Goal: Task Accomplishment & Management: Complete application form

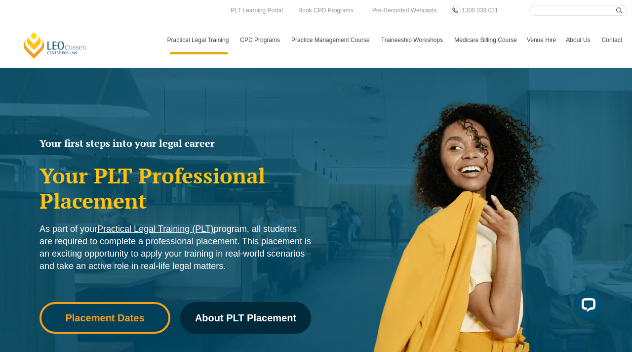
click at [131, 313] on span "Placement Dates" at bounding box center [104, 318] width 79 height 10
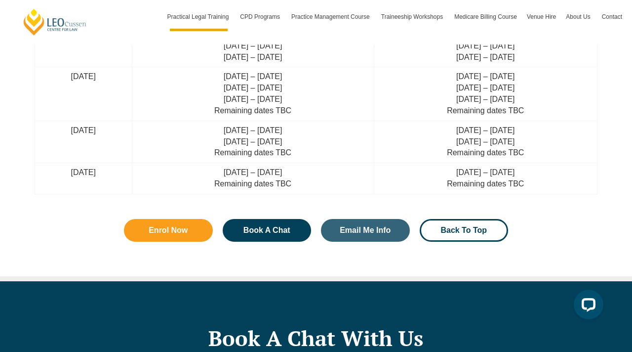
scroll to position [2863, 0]
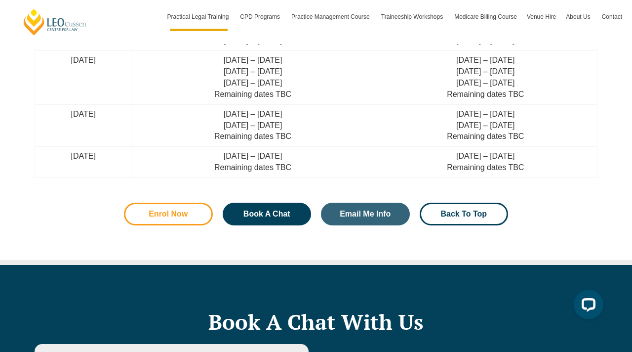
click at [178, 215] on span "Enrol Now" at bounding box center [168, 214] width 39 height 8
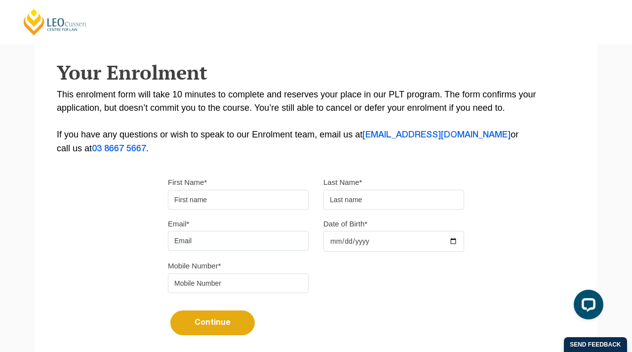
click at [189, 198] on input "First Name*" at bounding box center [238, 200] width 141 height 20
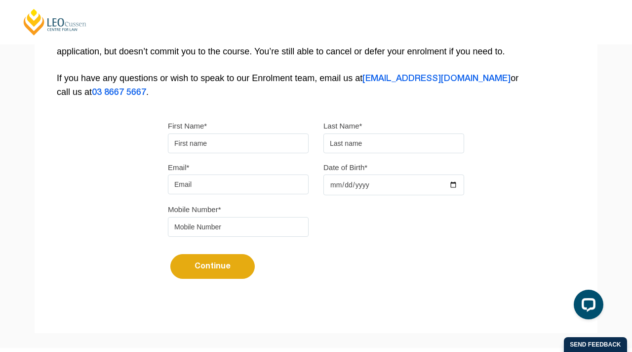
scroll to position [220, 0]
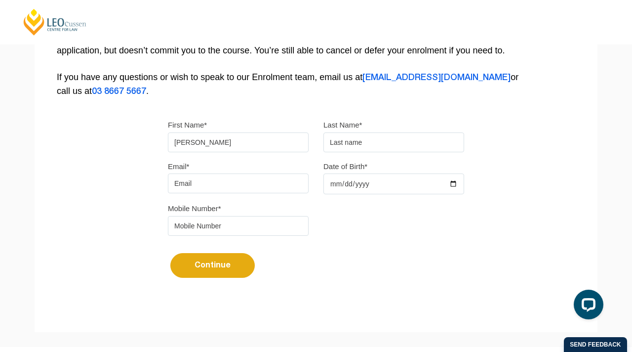
type input "Kathryn"
type input "Mifsud"
type input "kathrynmifsud@hotmail.com"
click at [446, 186] on input "Date of Birth*" at bounding box center [394, 183] width 141 height 21
click at [456, 185] on input "Date of Birth*" at bounding box center [394, 183] width 141 height 21
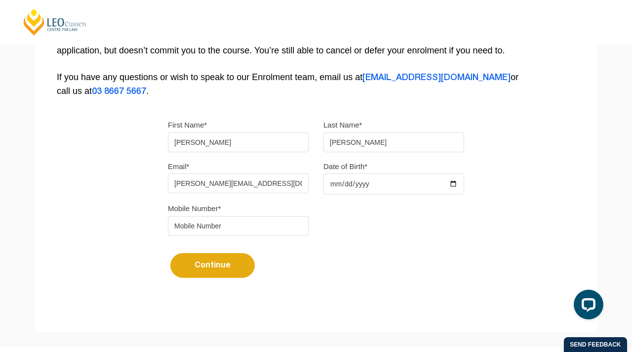
type input "1998-10-03"
click at [241, 223] on input "tel" at bounding box center [238, 226] width 141 height 20
type input "0431241830"
click at [193, 268] on button "Continue" at bounding box center [212, 265] width 84 height 25
select select
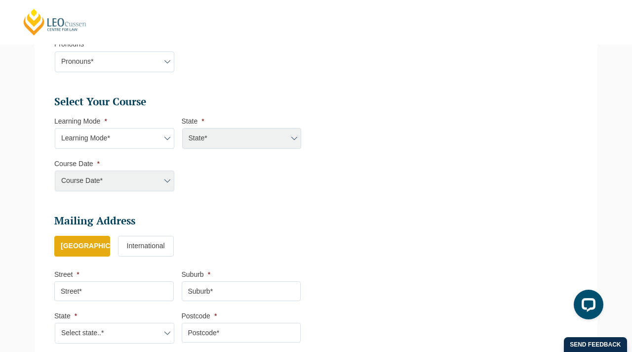
scroll to position [397, 0]
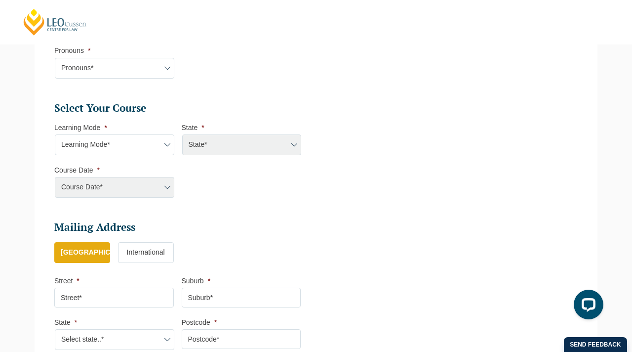
click at [115, 148] on select "Learning Mode* Online Full Time Learning Online Part Time Learning Blended Full…" at bounding box center [115, 144] width 120 height 21
select select "Online Full Time Learning"
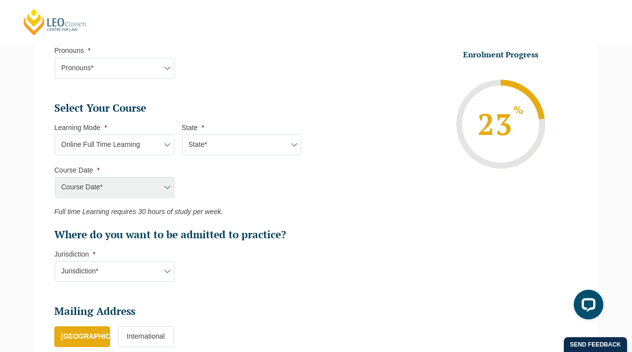
click at [194, 147] on select "State* National (ACT/NSW, VIC, QLD, SA, WA)" at bounding box center [242, 144] width 120 height 21
select select "National (ACT/NSW, VIC, QLD, SA, WA)"
click at [145, 196] on select "Course Date* September 2025 (22-Sep-2025 to 20-Feb-2026) December 2025 (08-Dec-…" at bounding box center [115, 187] width 120 height 21
select select "[DATE] ([DATE] to [DATE])"
type input "Intake 10 September 2025 FT"
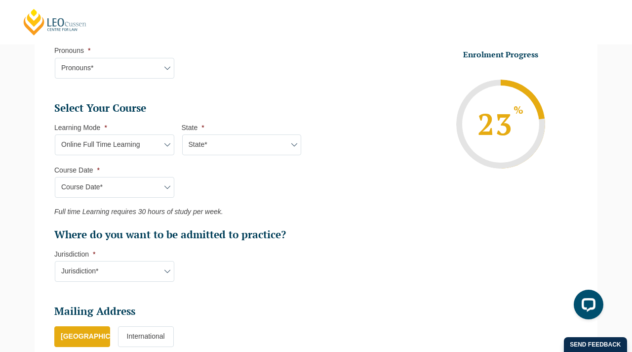
type input "Practical Legal Training (NAT)"
select select "NAT PLT (SEP) 2025 Full Time Online"
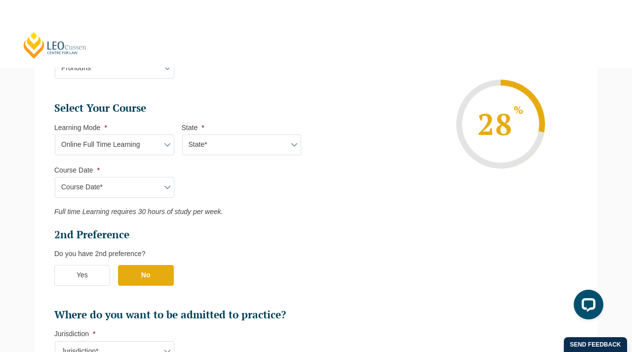
click at [124, 193] on select "Course Date* September 2025 (22-Sep-2025 to 20-Feb-2026) December 2025 (08-Dec-…" at bounding box center [115, 187] width 120 height 21
click at [101, 151] on select "Learning Mode* Online Full Time Learning Online Part Time Learning Blended Full…" at bounding box center [115, 144] width 120 height 21
select select "Online Part Time Learning"
select select
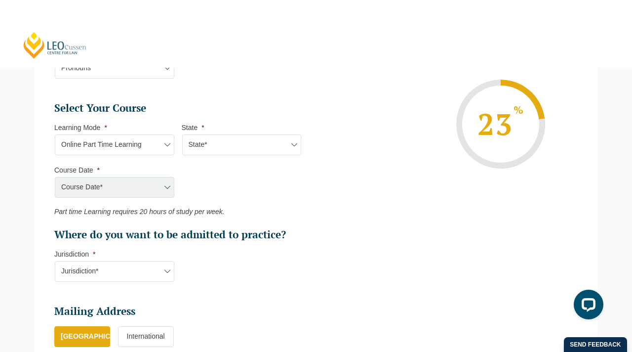
click at [110, 187] on div "Course Date* September 2025 (22-Sep-2025 to 20-Feb-2026) December 2025 (08-Dec-…" at bounding box center [114, 187] width 120 height 21
click at [208, 141] on select "State* National (ACT/NSW, VIC, QLD, SA, WA)" at bounding box center [242, 144] width 120 height 21
select select "National (ACT/NSW, VIC, QLD, SA, WA)"
click at [149, 186] on select "Course Date* September 2025 (08-Sep-2025 to 17-Apr-2026) January 2026 (27-Jan-2…" at bounding box center [115, 187] width 120 height 21
click at [151, 150] on select "Learning Mode* Online Full Time Learning Online Part Time Learning Blended Full…" at bounding box center [115, 144] width 120 height 21
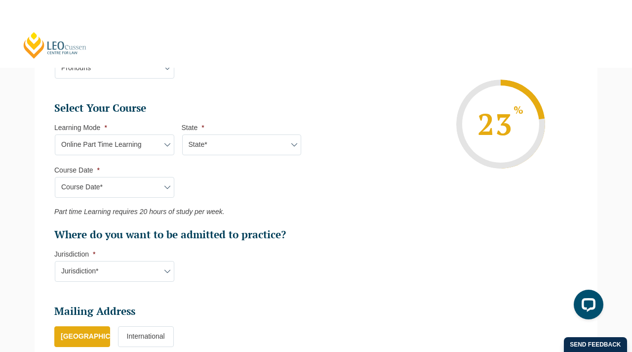
select select "Online Full Time Learning"
click at [199, 150] on select "State* National (ACT/NSW, VIC, QLD, SA, WA)" at bounding box center [242, 144] width 120 height 21
select select "National (ACT/NSW, VIC, QLD, SA, WA)"
click at [137, 193] on select "Course Date* September 2025 (22-Sep-2025 to 20-Feb-2026) December 2025 (08-Dec-…" at bounding box center [115, 187] width 120 height 21
select select "September 2025 (22-Sep-2025 to 20-Feb-2026)"
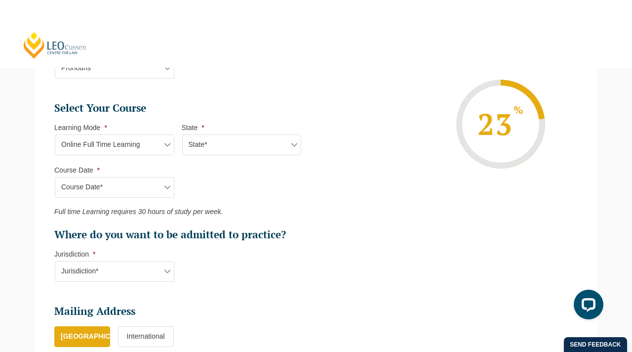
type input "Intake 10 September 2025 FT"
type input "Practical Legal Training (NAT)"
select select "NAT PLT (SEP) 2025 Full Time Online"
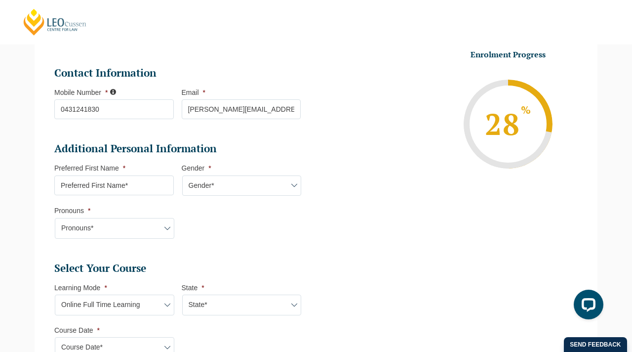
scroll to position [246, 0]
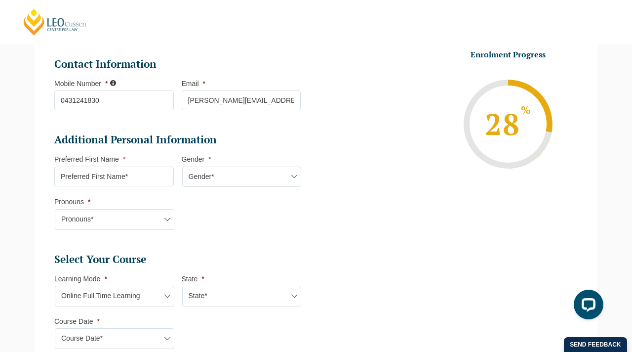
click at [139, 173] on input "Preferred First Name *" at bounding box center [114, 177] width 120 height 20
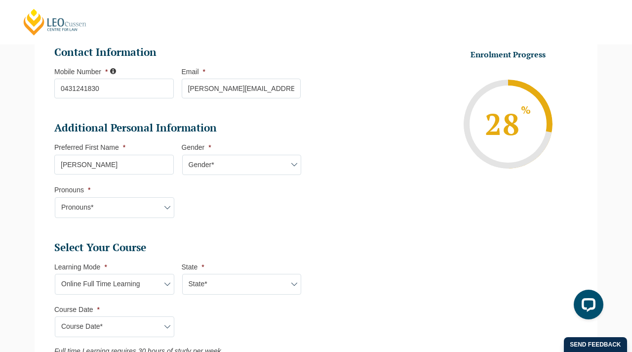
type input "Kathryn"
click at [211, 171] on select "Gender* Male Female Nonbinary Intersex Prefer not to disclose Other" at bounding box center [242, 165] width 120 height 21
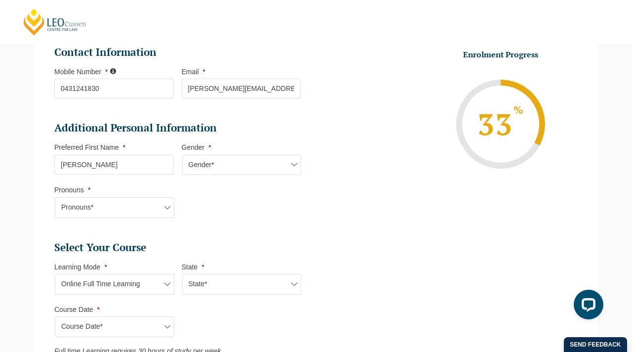
select select "Female"
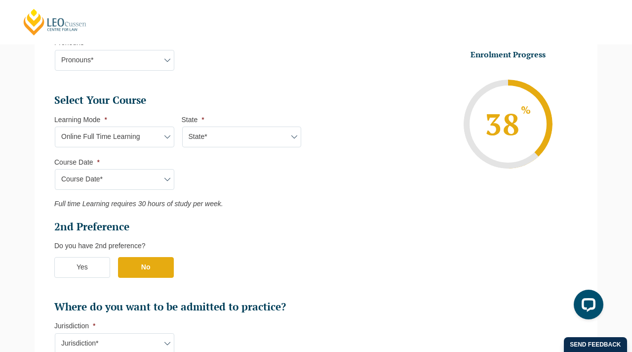
scroll to position [408, 0]
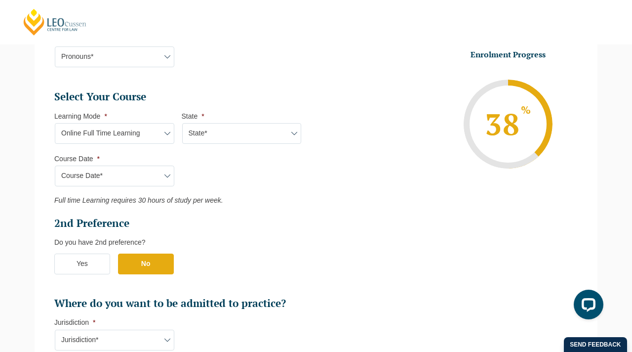
click at [151, 136] on select "Learning Mode* Online Full Time Learning Online Part Time Learning Blended Full…" at bounding box center [115, 133] width 120 height 21
select select "Online Part Time Learning"
select select
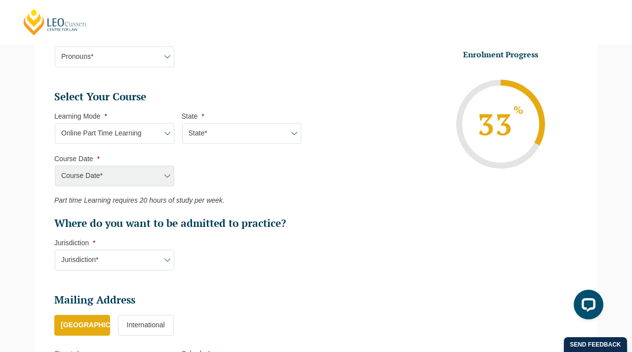
click at [161, 130] on select "Learning Mode* Online Full Time Learning Online Part Time Learning Blended Full…" at bounding box center [115, 133] width 120 height 21
select select "Online Full Time Learning"
click at [206, 132] on select "State* National (ACT/NSW, VIC, QLD, SA, WA)" at bounding box center [242, 133] width 120 height 21
select select "National (ACT/NSW, VIC, QLD, SA, WA)"
click at [146, 178] on select "Course Date* September 2025 (22-Sep-2025 to 20-Feb-2026) December 2025 (08-Dec-…" at bounding box center [115, 176] width 120 height 21
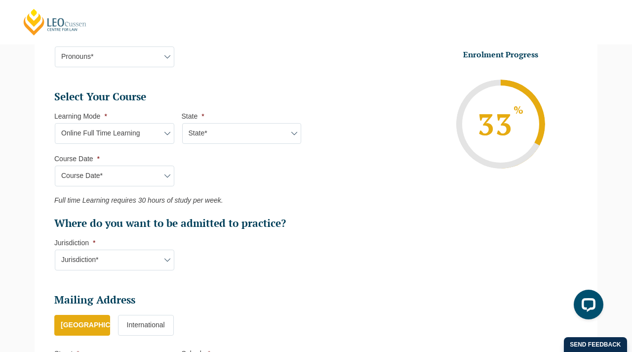
select select "September 2025 (22-Sep-2025 to 20-Feb-2026)"
type input "Intake 10 September 2025 FT"
type input "Practical Legal Training (NAT)"
select select "NAT PLT (SEP) 2025 Full Time Online"
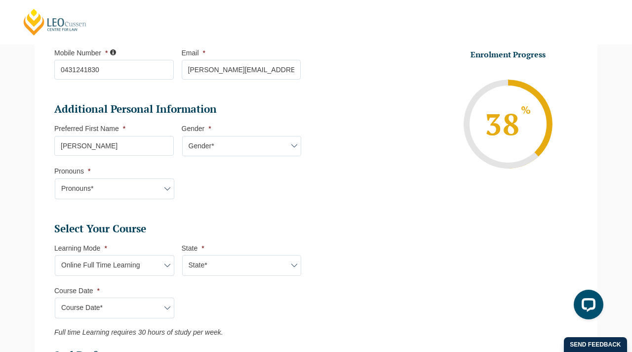
scroll to position [268, 0]
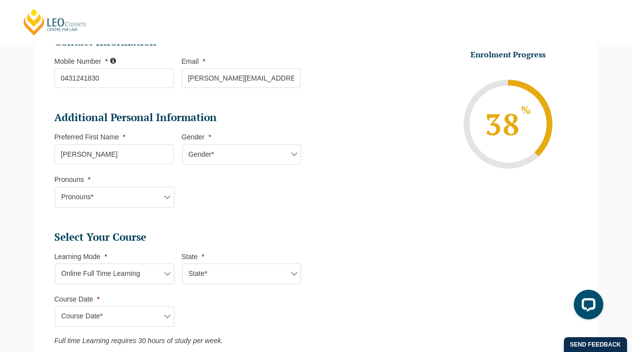
click at [145, 196] on select "Pronouns* She/Her/Hers He/Him/His They/Them/Theirs Other Prefer not to disclose" at bounding box center [115, 197] width 120 height 21
select select "She/Her/Hers"
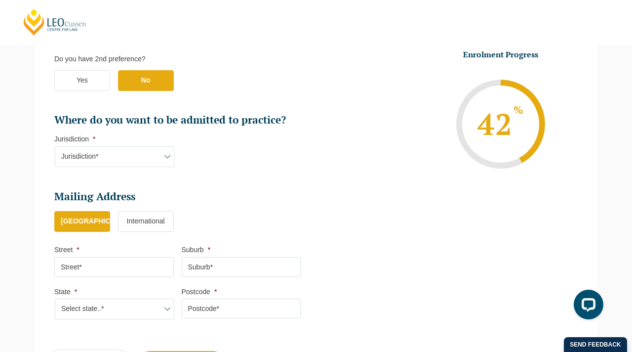
scroll to position [592, 0]
click at [146, 157] on select "Jurisdiction* VIC ACT/NSW SA WA QLD" at bounding box center [115, 156] width 120 height 21
select select "VIC"
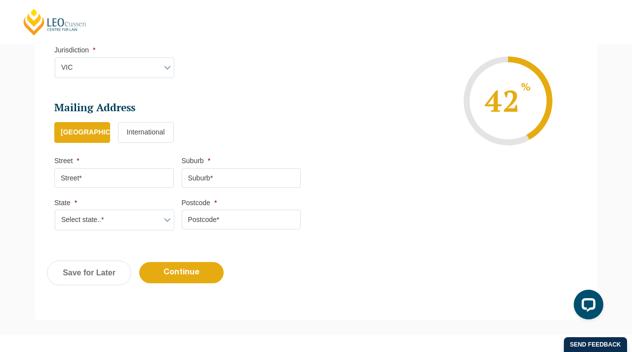
scroll to position [679, 0]
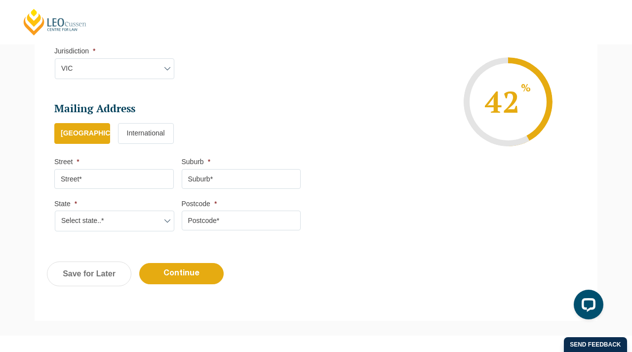
click at [158, 182] on input "Street *" at bounding box center [114, 179] width 120 height 20
type input "1/588"
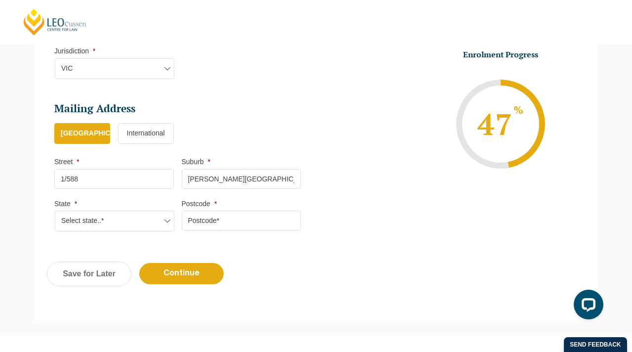
type input "Pascoe Valle Road"
click at [203, 217] on input "Postcode *" at bounding box center [242, 220] width 120 height 20
type input "3044"
click at [165, 217] on select "Select state..* VIC WA QLD SA NSW NT ACT TAS" at bounding box center [115, 220] width 120 height 21
select select "VIC"
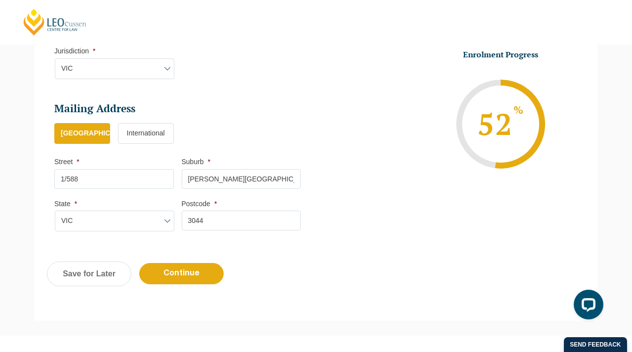
click at [221, 179] on input "Pascoe Valle Road" at bounding box center [242, 179] width 120 height 20
type input "Pascoe Vale Road"
click at [264, 144] on ul "Australia International" at bounding box center [181, 138] width 254 height 31
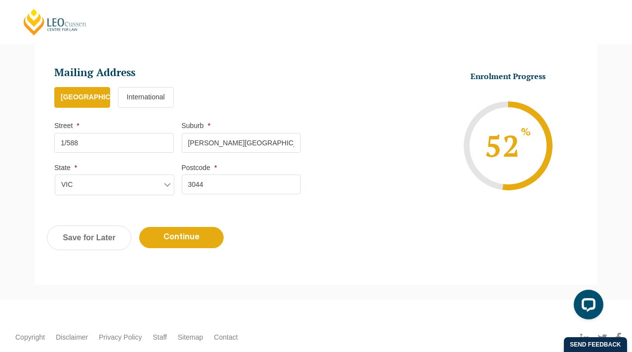
scroll to position [769, 0]
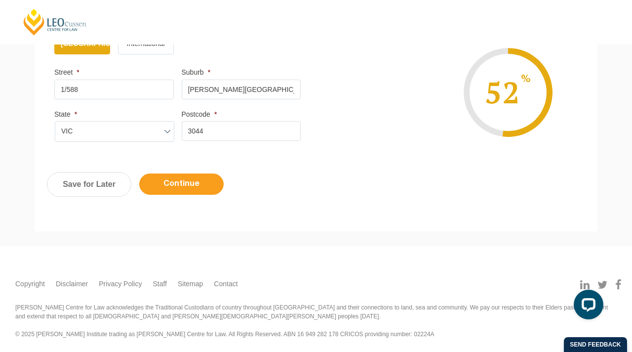
click at [174, 193] on input "Continue" at bounding box center [181, 183] width 84 height 21
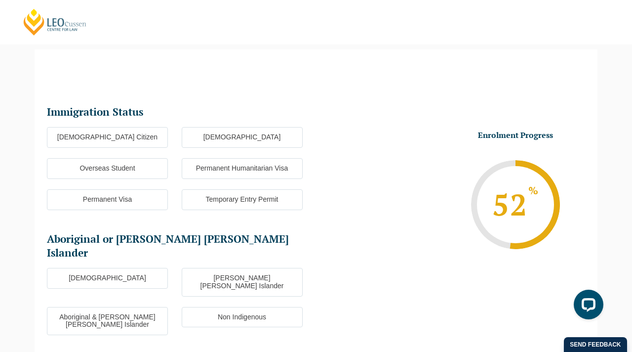
scroll to position [0, 0]
click at [146, 143] on label "Australian Citizen" at bounding box center [107, 137] width 121 height 21
click at [0, 0] on input "Australian Citizen" at bounding box center [0, 0] width 0 height 0
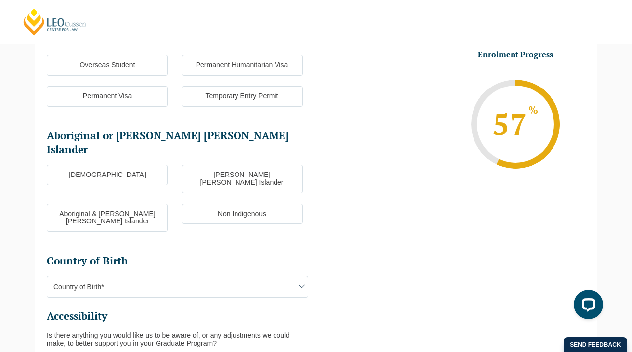
scroll to position [188, 0]
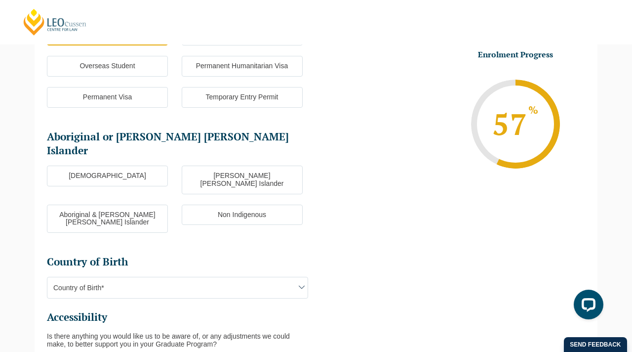
click at [236, 205] on label "Non Indigenous" at bounding box center [242, 215] width 121 height 21
click at [0, 0] on input "Non Indigenous" at bounding box center [0, 0] width 0 height 0
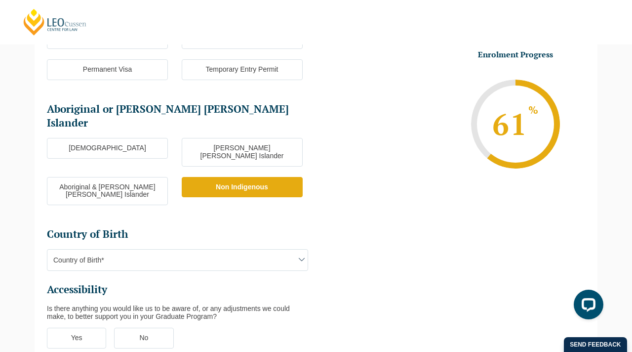
scroll to position [223, 0]
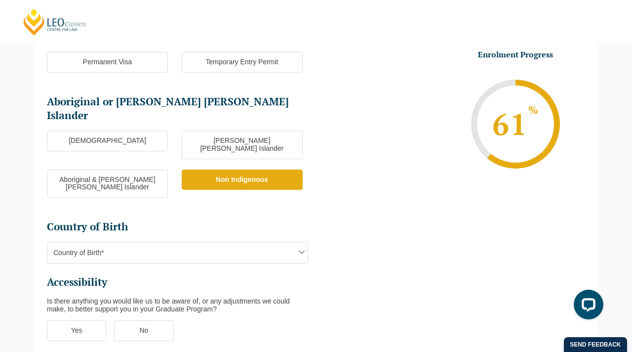
click at [219, 242] on span "Country of Birth*" at bounding box center [177, 252] width 260 height 21
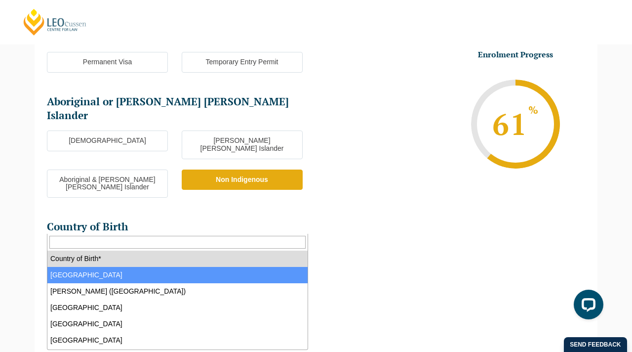
select select "Australia 1101"
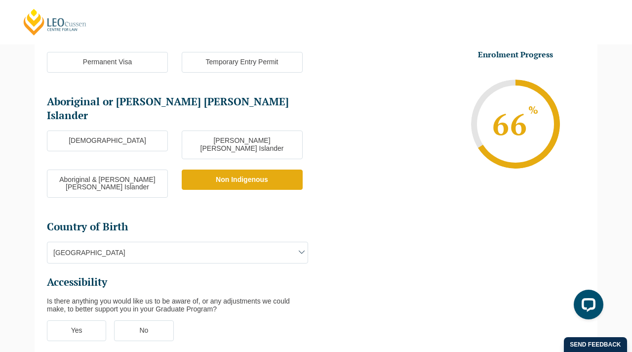
scroll to position [272, 0]
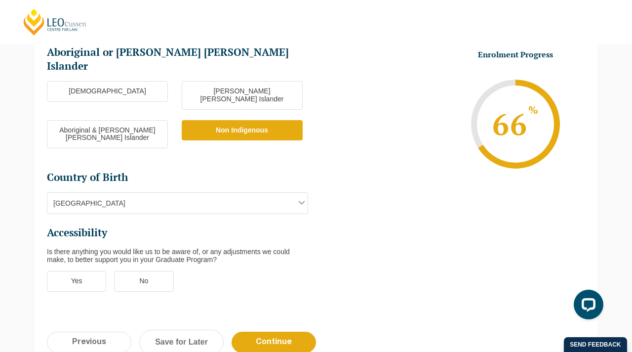
click at [164, 271] on label "No" at bounding box center [143, 281] width 59 height 21
click at [0, 0] on input "No" at bounding box center [0, 0] width 0 height 0
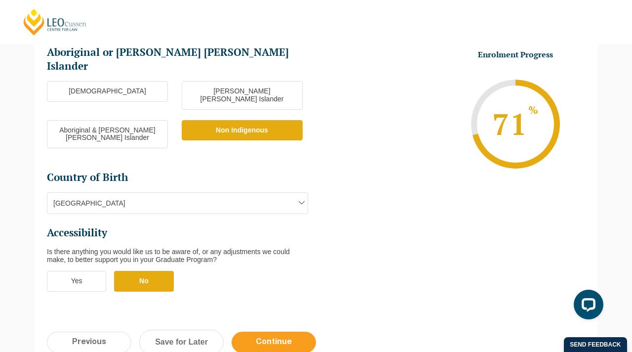
click at [251, 332] on input "Continue" at bounding box center [274, 342] width 84 height 21
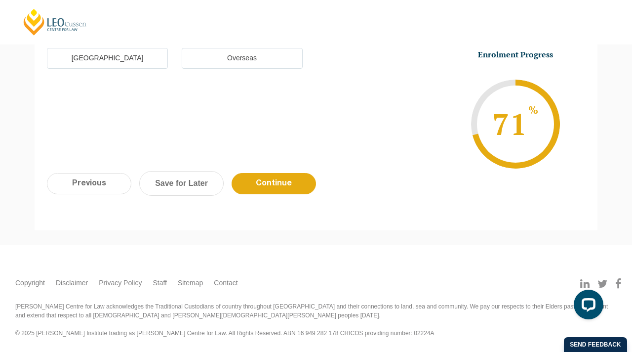
scroll to position [0, 0]
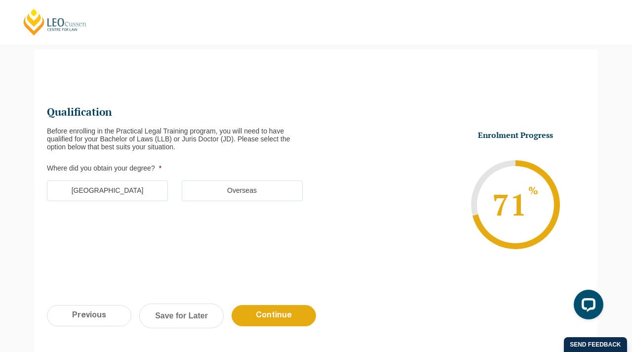
click at [140, 195] on label "Australia" at bounding box center [107, 190] width 121 height 21
click at [0, 0] on input "Australia" at bounding box center [0, 0] width 0 height 0
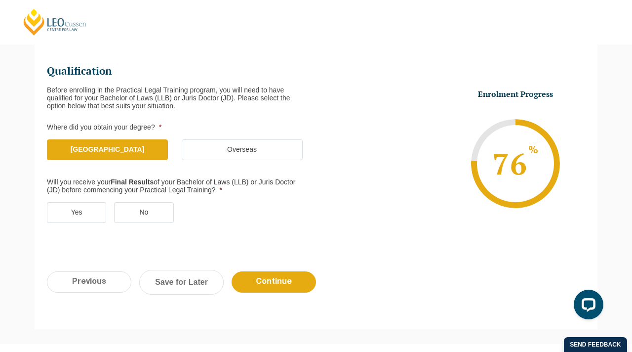
scroll to position [128, 0]
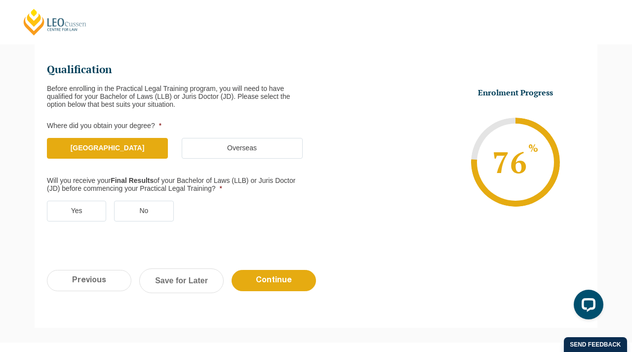
click at [105, 214] on label "Yes" at bounding box center [76, 211] width 59 height 21
click at [0, 0] on input "Yes" at bounding box center [0, 0] width 0 height 0
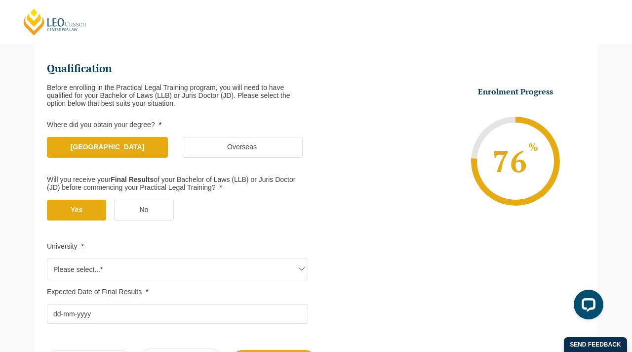
scroll to position [130, 0]
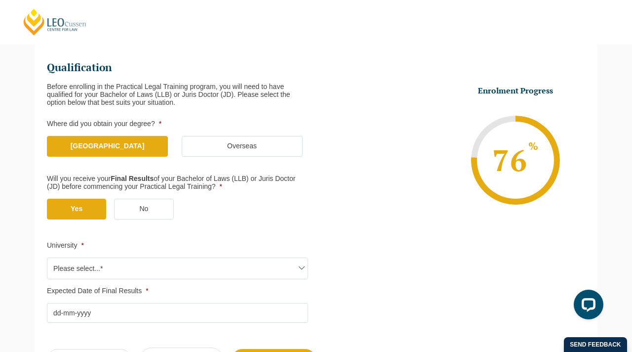
click at [157, 200] on label "No" at bounding box center [143, 209] width 59 height 21
click at [0, 0] on input "No" at bounding box center [0, 0] width 0 height 0
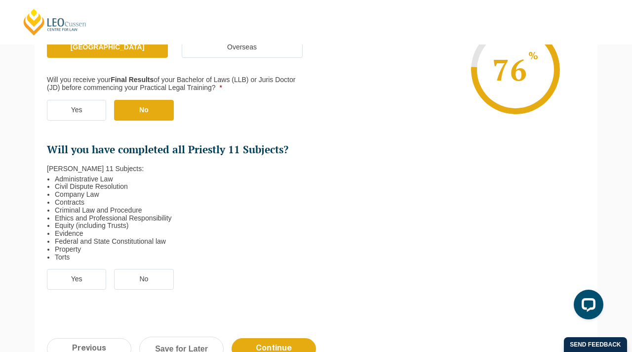
scroll to position [228, 0]
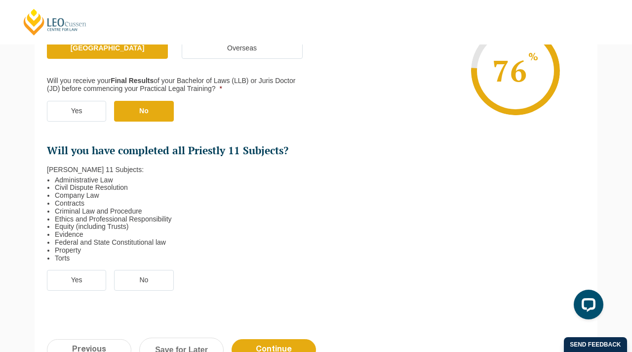
click at [75, 102] on label "Yes" at bounding box center [76, 111] width 59 height 21
click at [0, 0] on input "Yes" at bounding box center [0, 0] width 0 height 0
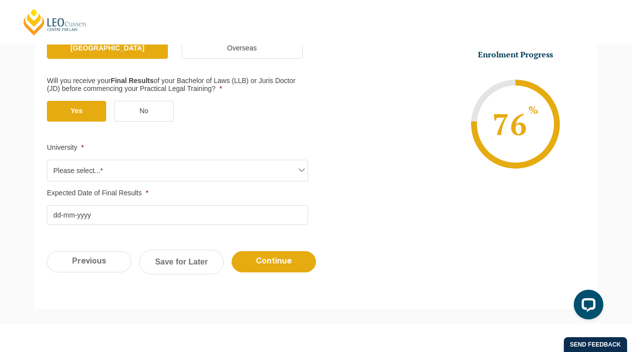
click at [122, 165] on span "Please select...*" at bounding box center [177, 170] width 260 height 21
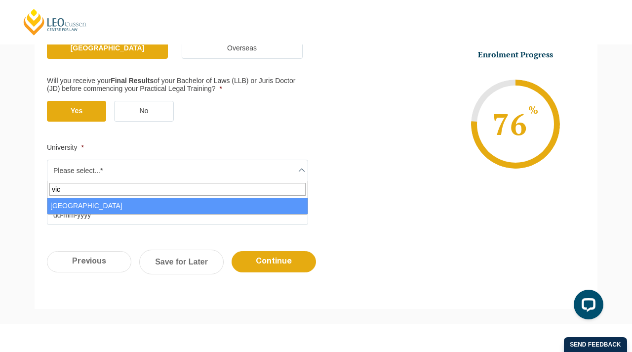
type input "vic"
select select "Victoria University"
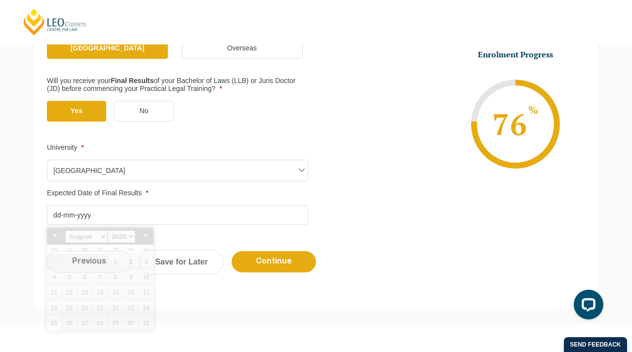
click at [109, 210] on input "Expected Date of Final Results *" at bounding box center [177, 215] width 261 height 20
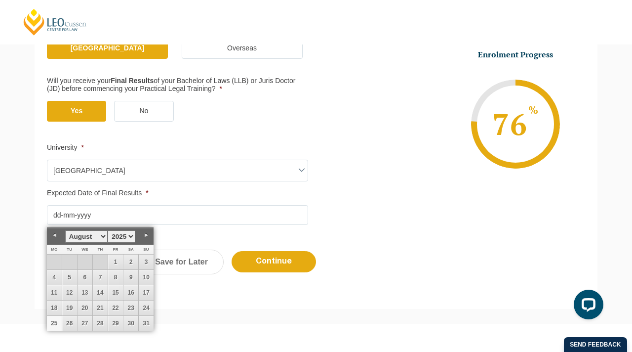
click at [84, 237] on select "January February March April May June July August September October November De…" at bounding box center [86, 236] width 42 height 12
click at [98, 275] on link "6" at bounding box center [100, 277] width 15 height 15
type input "06-03-2025"
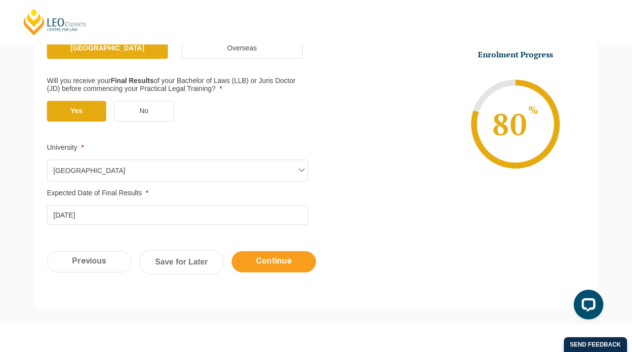
click at [267, 257] on input "Continue" at bounding box center [274, 261] width 84 height 21
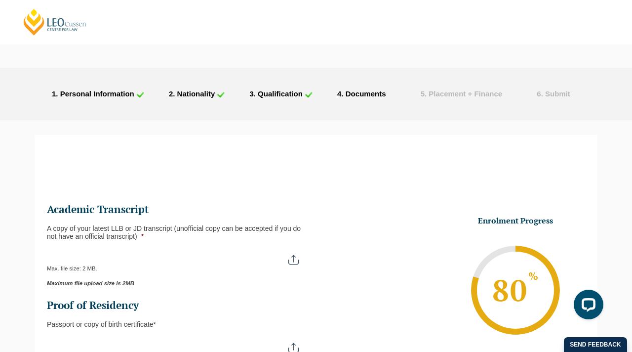
scroll to position [392, 0]
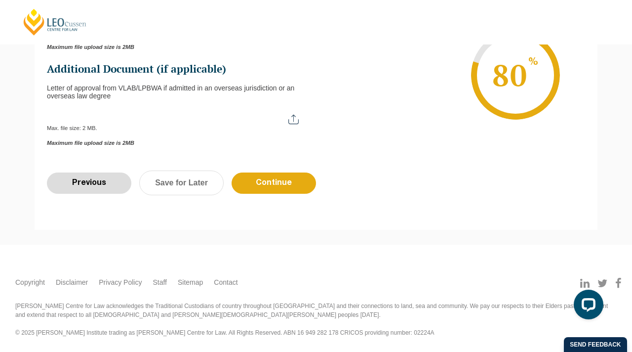
click at [102, 181] on input "Previous" at bounding box center [89, 182] width 84 height 21
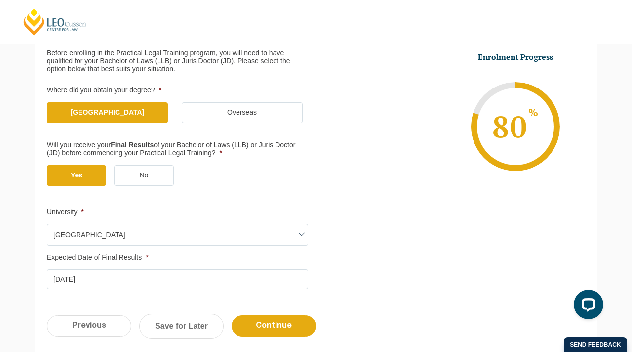
scroll to position [163, 0]
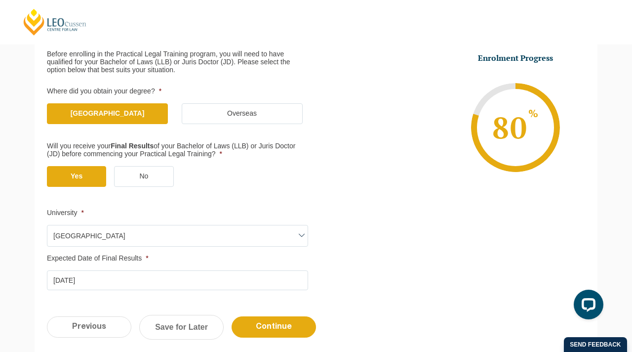
click at [223, 281] on input "06-03-2025" at bounding box center [177, 280] width 261 height 20
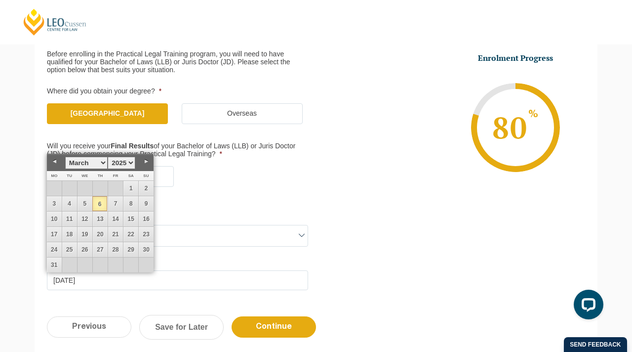
click at [53, 164] on link "Previous" at bounding box center [54, 161] width 15 height 15
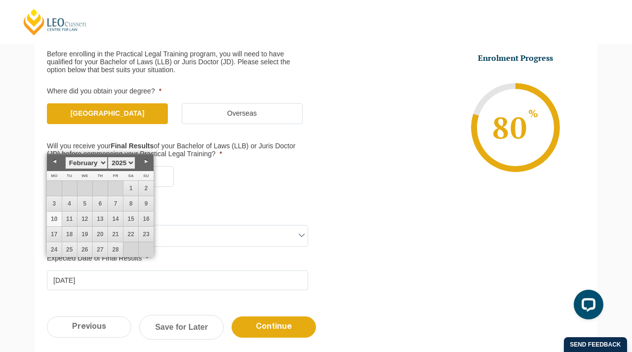
click at [61, 223] on link "10" at bounding box center [54, 218] width 15 height 15
type input "10-02-2025"
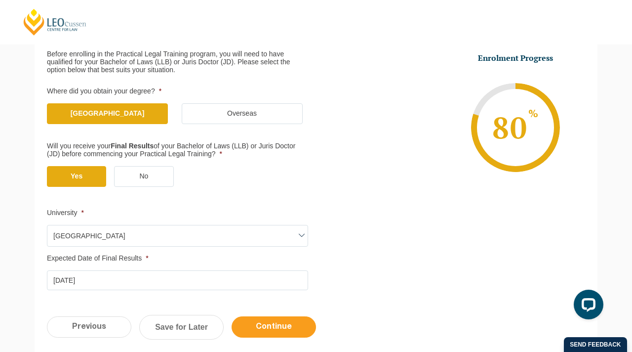
click at [255, 328] on input "Continue" at bounding box center [274, 326] width 84 height 21
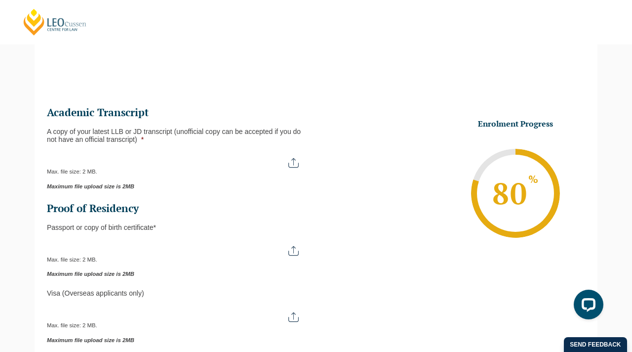
scroll to position [85, 0]
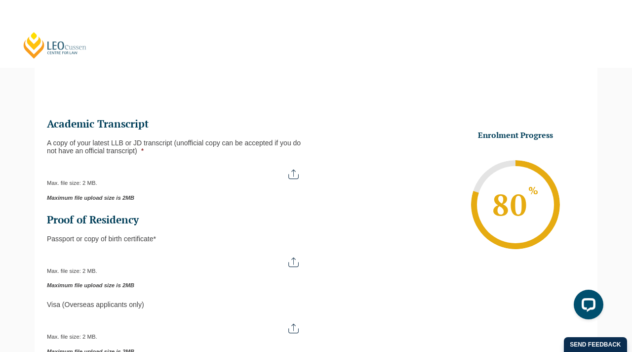
click at [289, 169] on input "A copy of your latest LLB or JD transcript (unofficial copy can be accepted if …" at bounding box center [177, 170] width 261 height 17
type input "C:\fakepath\VU Transcript.pdf"
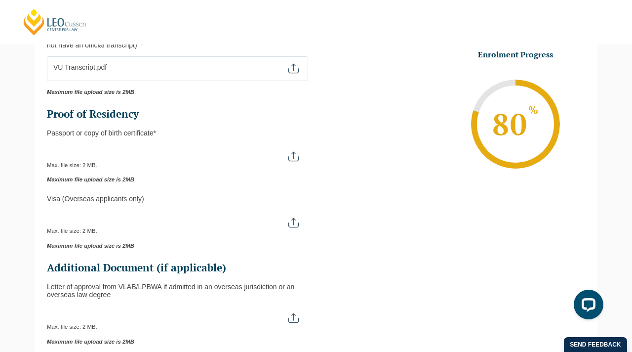
scroll to position [191, 0]
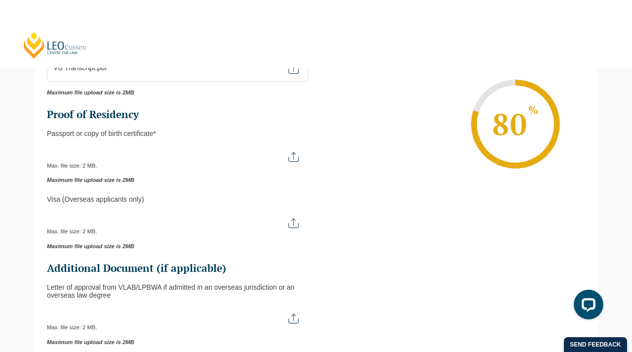
click at [292, 159] on input "Passport or Copy of Birth Certificate *" at bounding box center [177, 153] width 261 height 17
type input "C:\fakepath\IMG_2459.jpeg"
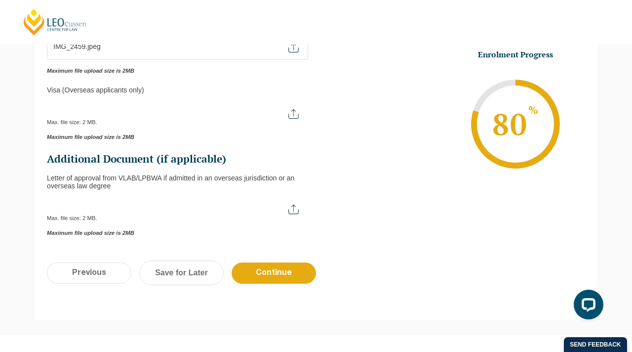
scroll to position [299, 0]
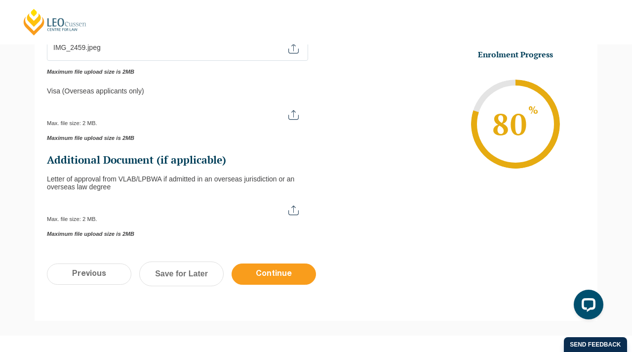
click at [252, 275] on input "Continue" at bounding box center [274, 273] width 84 height 21
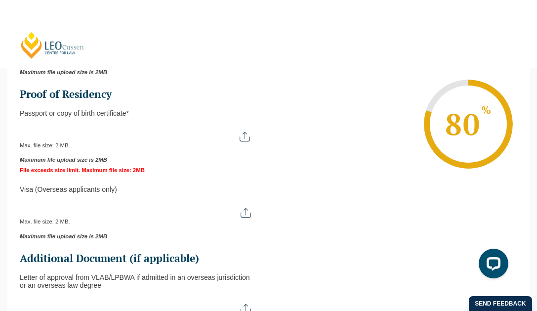
scroll to position [236, 0]
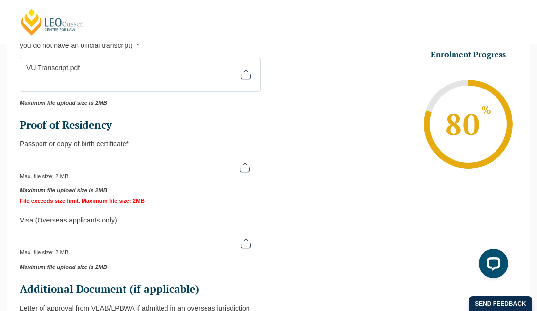
click at [246, 180] on div "Max. file size: 2 MB." at bounding box center [140, 167] width 240 height 25
click at [245, 172] on input "Passport or Copy of Birth Certificate *" at bounding box center [140, 163] width 240 height 17
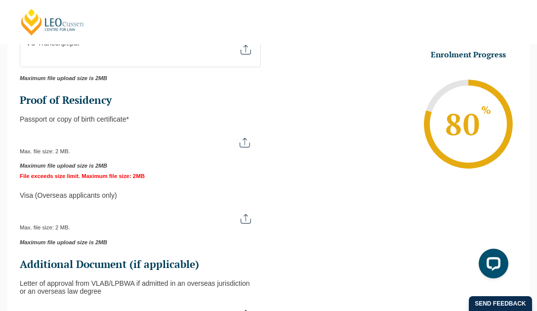
scroll to position [259, 0]
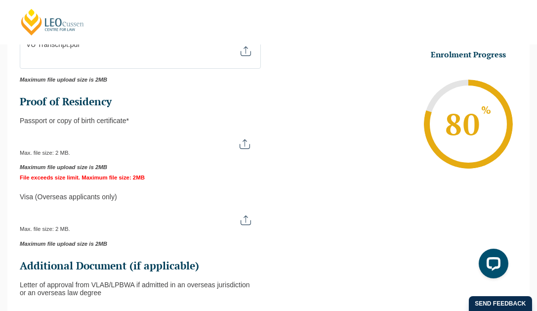
click at [242, 149] on input "Passport or Copy of Birth Certificate *" at bounding box center [140, 140] width 240 height 17
type input "C:\fakepath\IMG_2459.jpg"
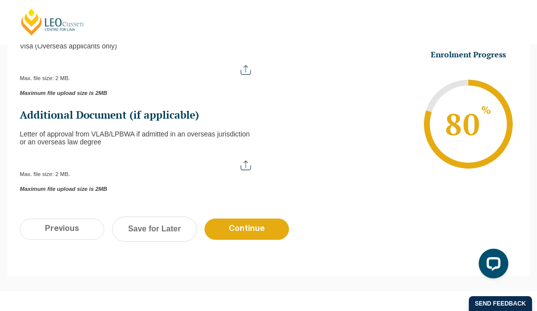
scroll to position [509, 0]
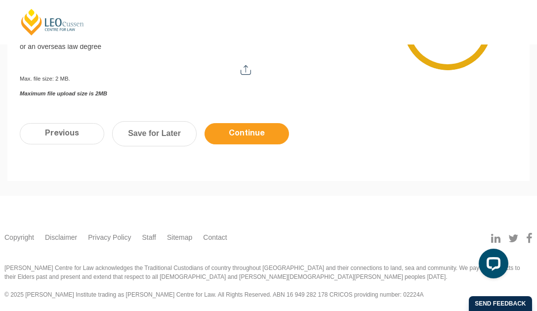
click at [237, 137] on input "Continue" at bounding box center [247, 133] width 84 height 21
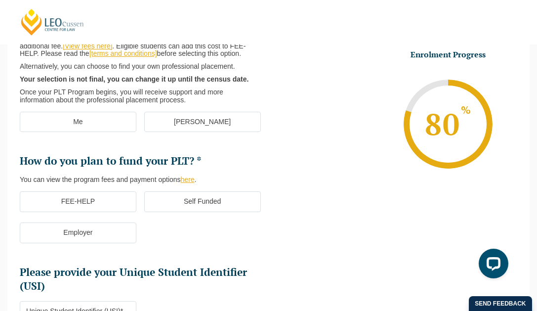
scroll to position [191, 0]
click at [107, 133] on label "Me" at bounding box center [78, 122] width 117 height 21
click at [0, 0] on input "Me" at bounding box center [0, 0] width 0 height 0
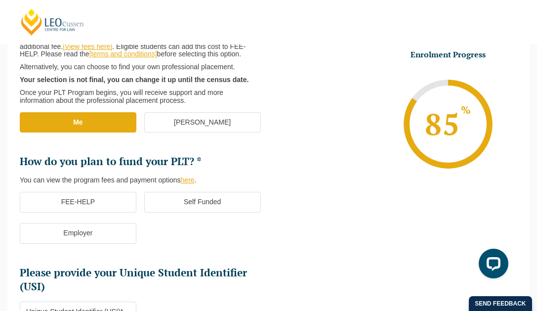
click at [172, 133] on label "[PERSON_NAME]" at bounding box center [202, 122] width 117 height 21
click at [0, 0] on input "[PERSON_NAME]" at bounding box center [0, 0] width 0 height 0
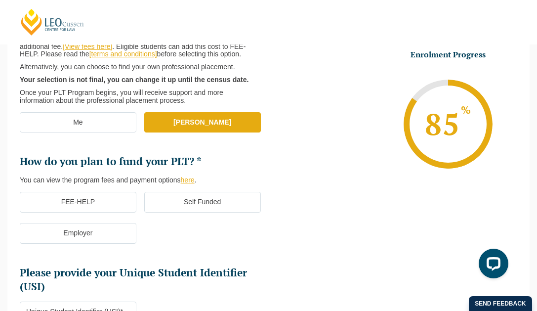
click at [255, 103] on div "Leo Cussen can arrange your professional placement for an additional fee. [View…" at bounding box center [140, 70] width 241 height 70
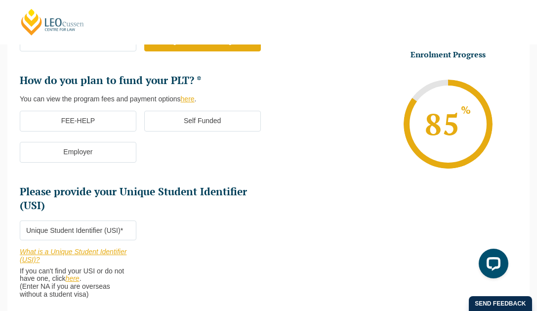
scroll to position [271, 0]
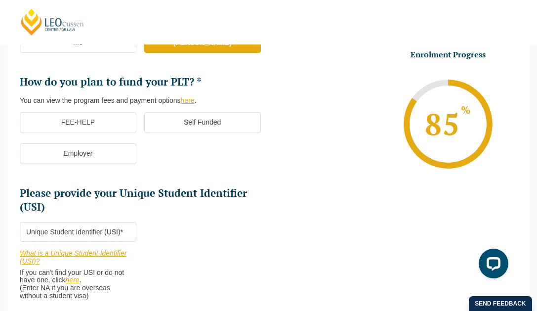
click at [122, 133] on label "FEE-HELP" at bounding box center [78, 122] width 117 height 21
click at [0, 0] on input "FEE-HELP" at bounding box center [0, 0] width 0 height 0
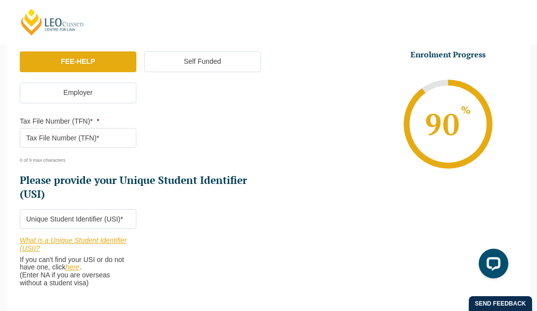
scroll to position [331, 0]
click at [70, 147] on input "Tax File Number (TFN)* *" at bounding box center [78, 138] width 117 height 20
type input "348208638"
click at [151, 187] on h2 "Please provide your Unique Student Identifier (USI)" at bounding box center [140, 188] width 241 height 28
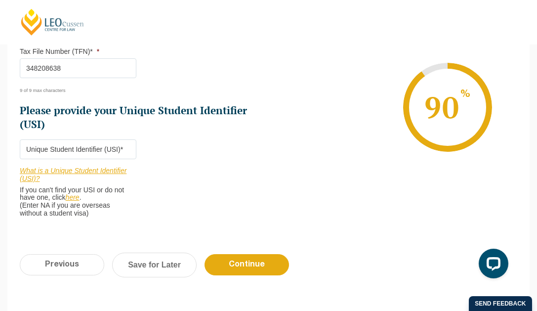
scroll to position [399, 0]
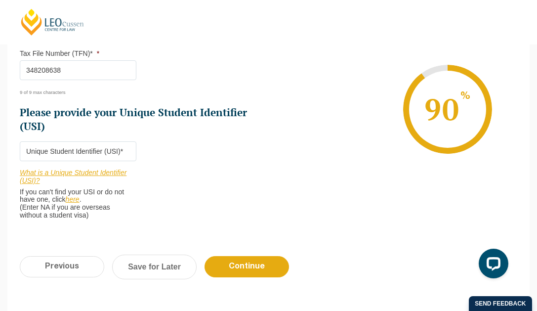
click at [109, 161] on input "Please provide your Unique Student Identifier (USI) *" at bounding box center [78, 151] width 117 height 20
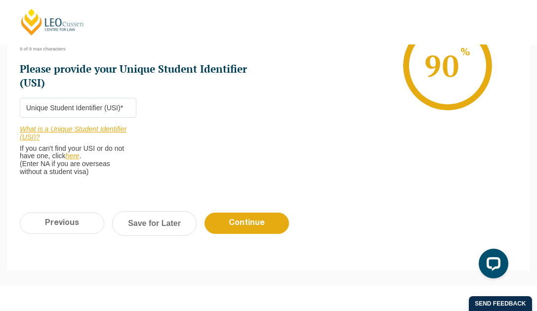
scroll to position [441, 0]
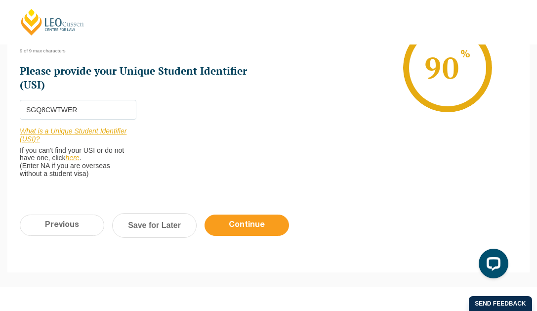
type input "SGQ8CWTWER"
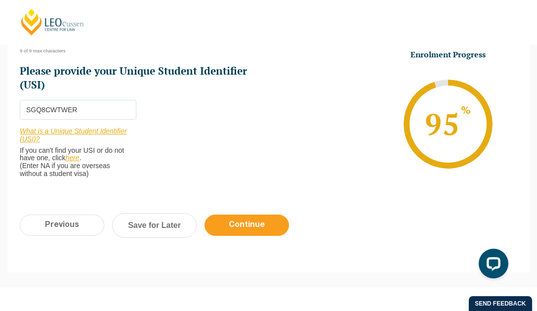
click at [236, 230] on input "Continue" at bounding box center [247, 224] width 84 height 21
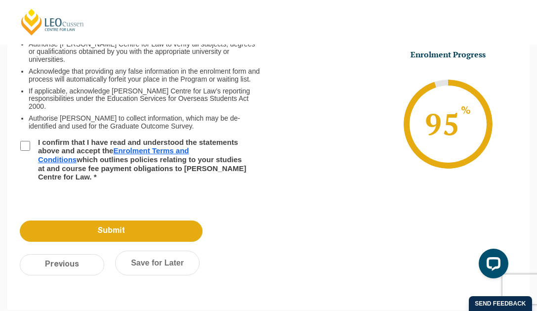
scroll to position [190, 0]
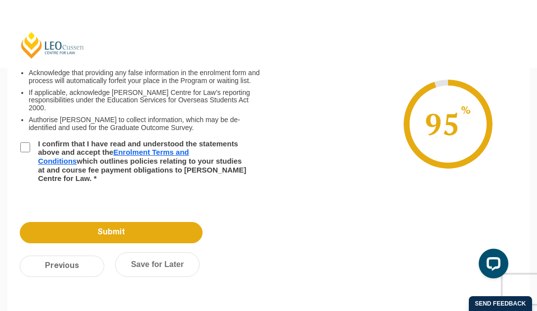
click at [28, 152] on input "I confirm that I have read and understood the statements above and accept the E…" at bounding box center [25, 147] width 10 height 10
checkbox input "true"
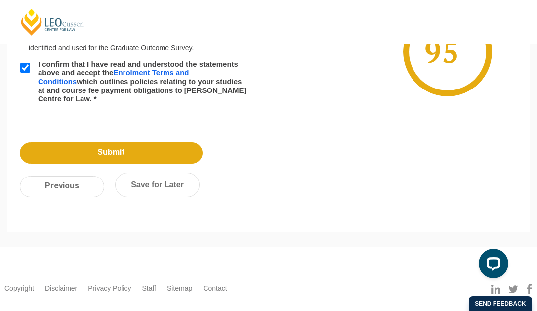
scroll to position [266, 0]
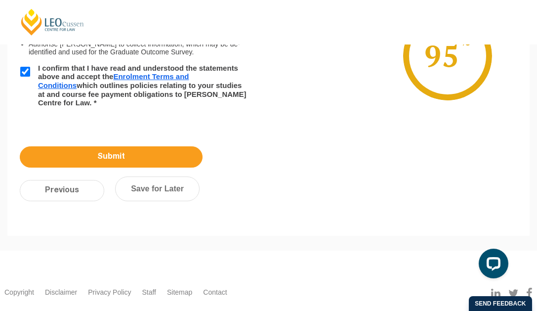
click at [163, 168] on input "Submit" at bounding box center [111, 156] width 183 height 21
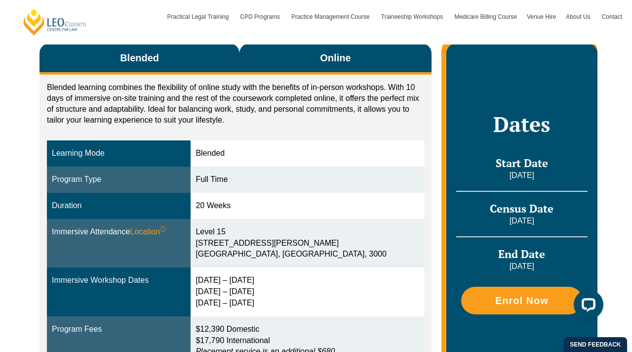
click at [291, 59] on button "Online" at bounding box center [336, 58] width 192 height 31
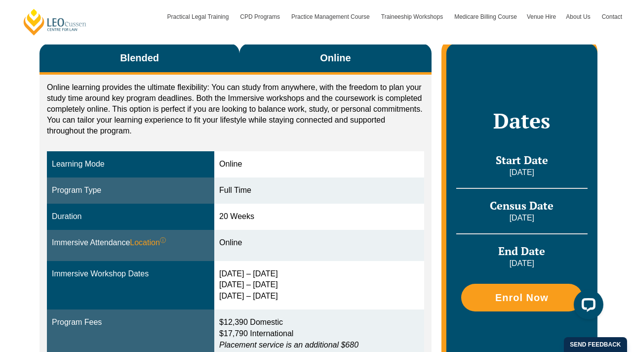
click at [190, 55] on button "Blended" at bounding box center [140, 58] width 200 height 31
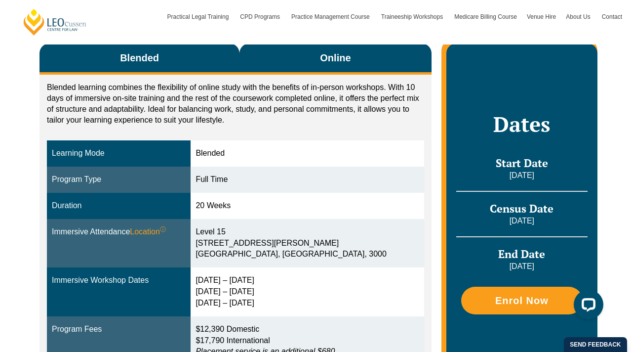
click at [264, 57] on button "Online" at bounding box center [336, 58] width 192 height 31
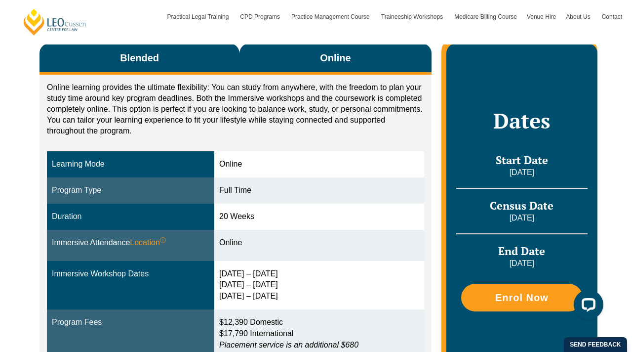
click at [191, 54] on button "Blended" at bounding box center [140, 58] width 200 height 31
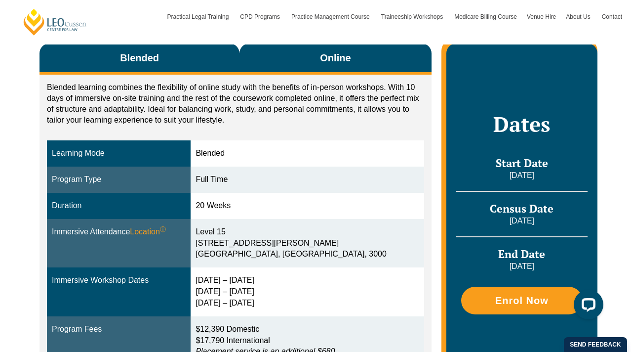
click at [266, 55] on button "Online" at bounding box center [336, 58] width 192 height 31
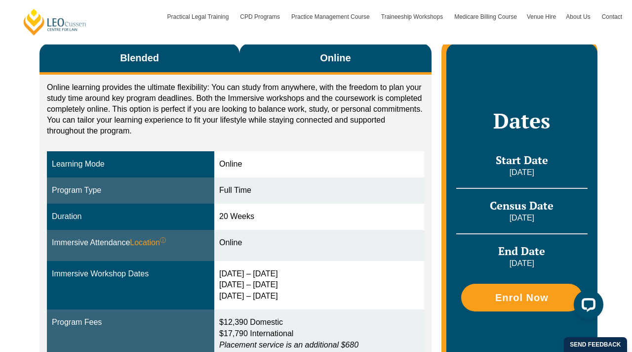
click at [198, 57] on button "Blended" at bounding box center [140, 58] width 200 height 31
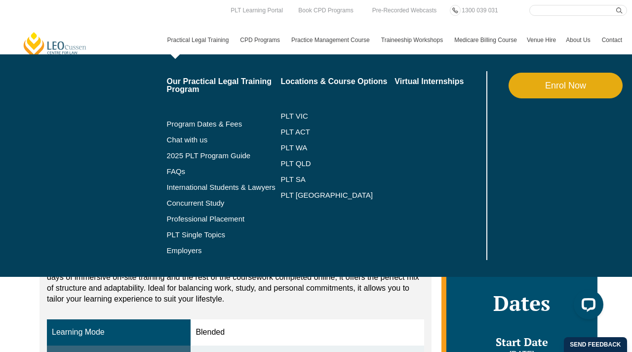
click at [196, 42] on link "Practical Legal Training" at bounding box center [199, 40] width 73 height 29
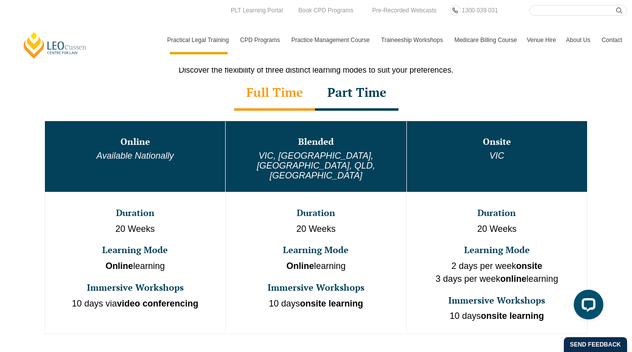
scroll to position [493, 0]
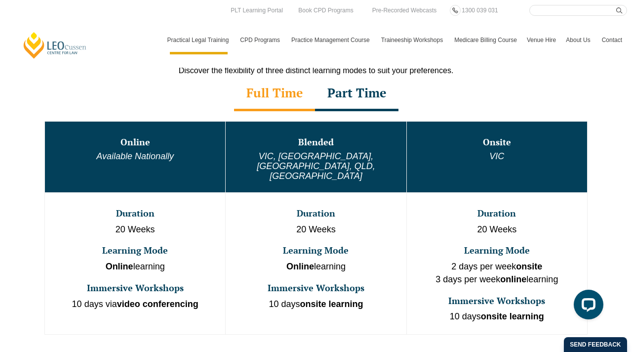
click at [378, 99] on div "Part Time" at bounding box center [357, 94] width 84 height 35
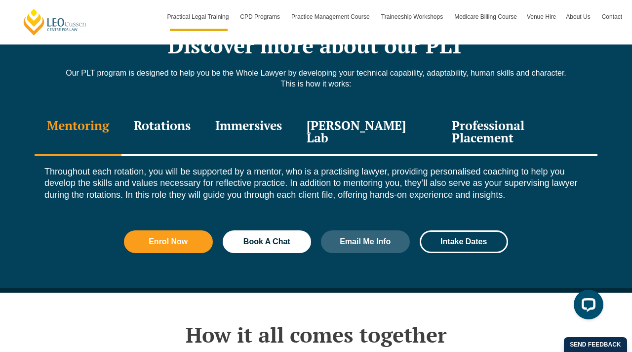
scroll to position [1344, 0]
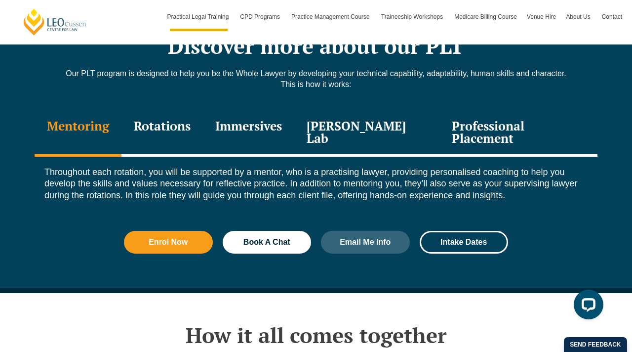
drag, startPoint x: 628, startPoint y: 100, endPoint x: 626, endPoint y: 79, distance: 21.4
click at [626, 79] on div "Discover more about our PLT Our PLT program is designed to help you be the Whol…" at bounding box center [316, 149] width 632 height 290
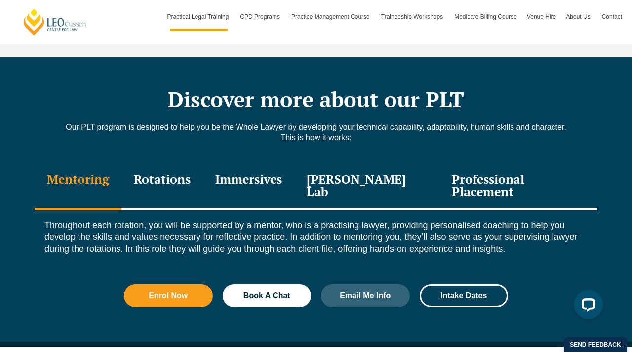
scroll to position [1290, 0]
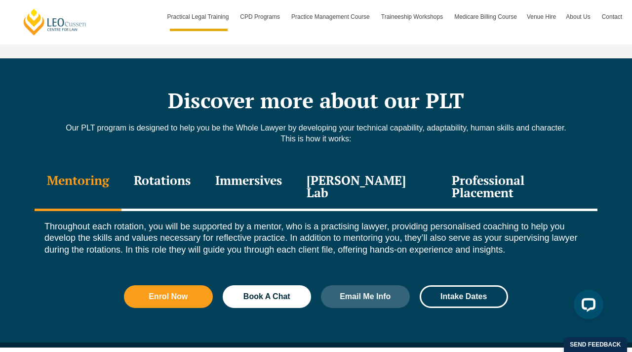
click at [371, 172] on div "[PERSON_NAME] Lab" at bounding box center [366, 187] width 145 height 47
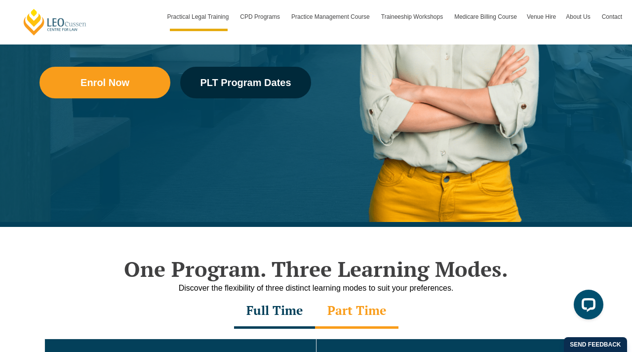
scroll to position [261, 0]
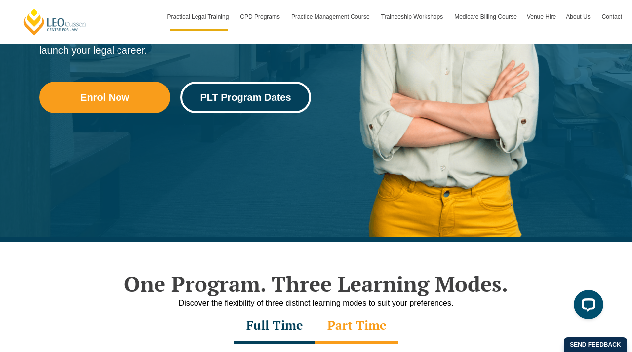
click at [235, 101] on span "PLT Program Dates" at bounding box center [245, 97] width 91 height 10
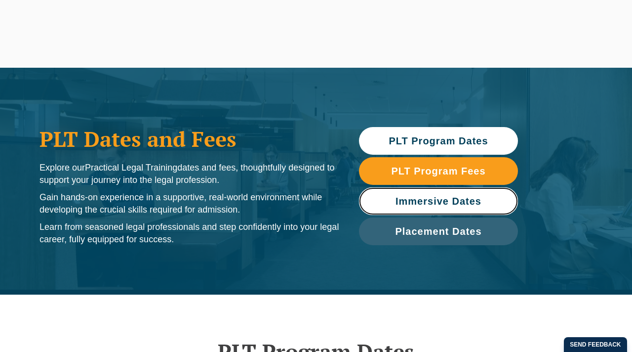
click at [388, 187] on link "Immersive Dates" at bounding box center [438, 201] width 159 height 28
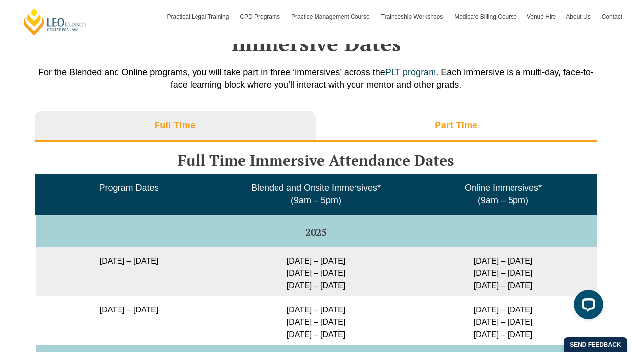
scroll to position [1594, 0]
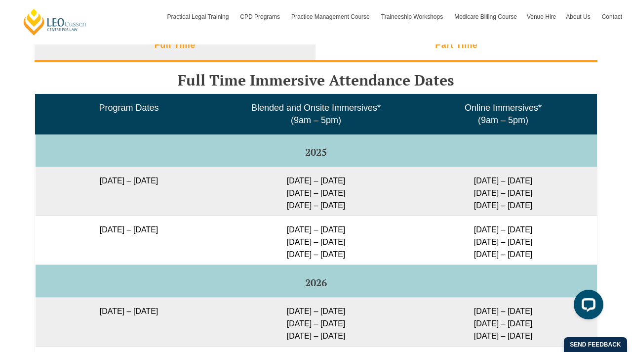
click at [379, 62] on li "Part Time" at bounding box center [457, 47] width 283 height 32
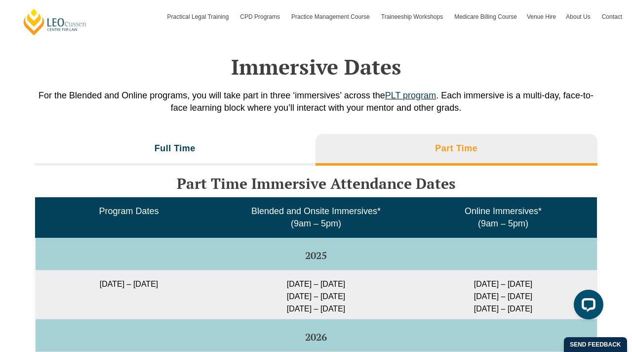
scroll to position [1486, 0]
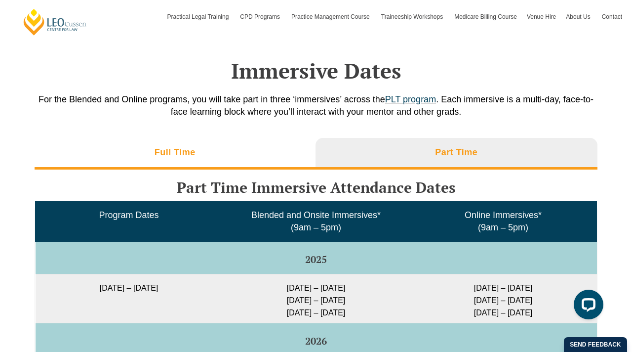
click at [255, 160] on li "Full Time" at bounding box center [175, 154] width 281 height 32
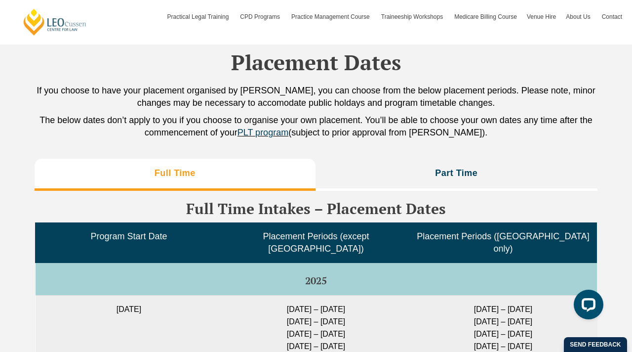
scroll to position [2347, 0]
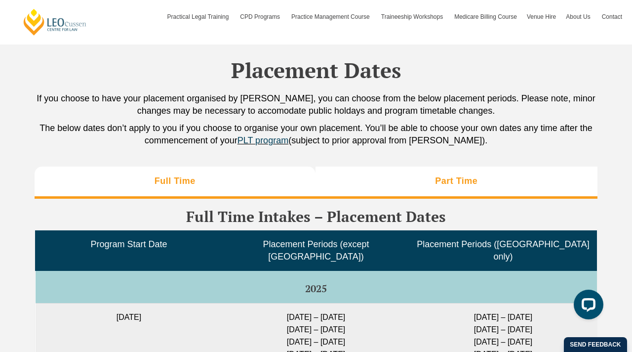
click at [499, 183] on li "Part Time" at bounding box center [457, 183] width 283 height 32
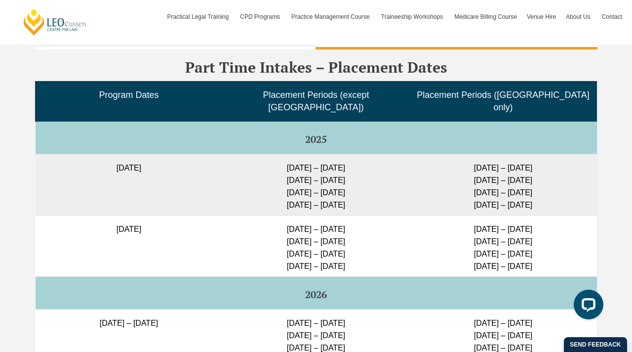
scroll to position [2494, 0]
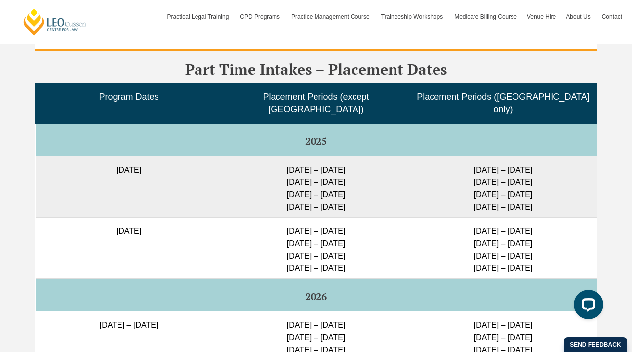
click at [253, 51] on li "Full Time" at bounding box center [175, 35] width 281 height 32
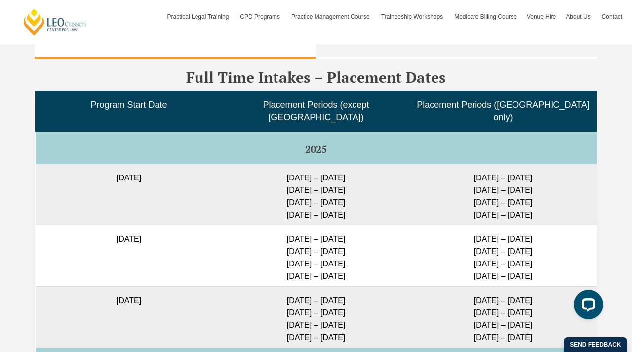
scroll to position [2483, 0]
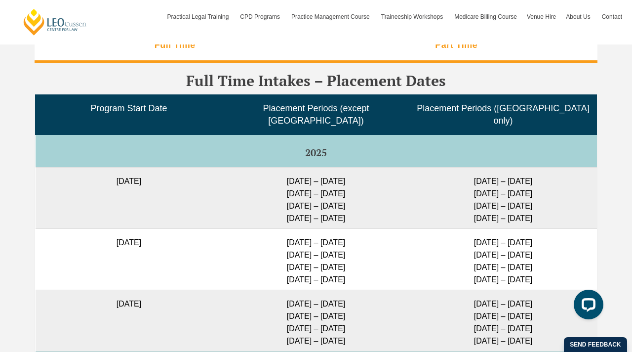
click at [444, 62] on li "Part Time" at bounding box center [457, 47] width 283 height 32
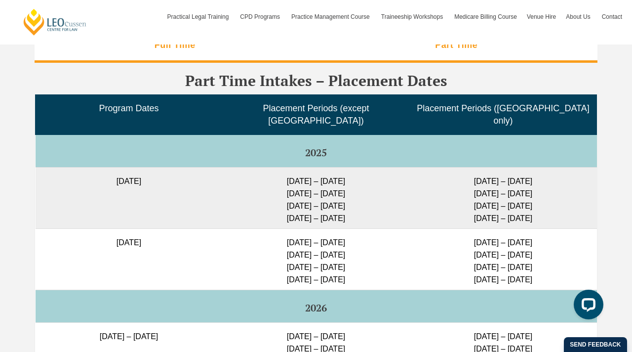
click at [258, 62] on li "Full Time" at bounding box center [175, 47] width 281 height 32
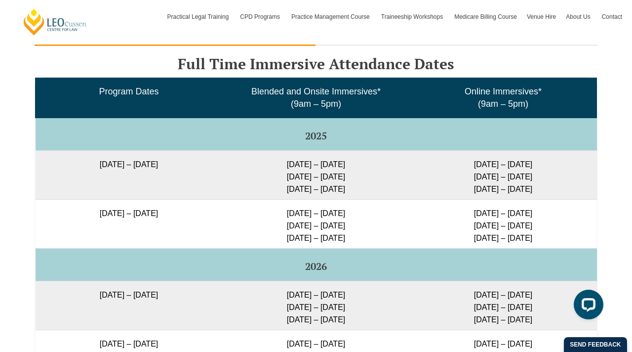
scroll to position [1609, 0]
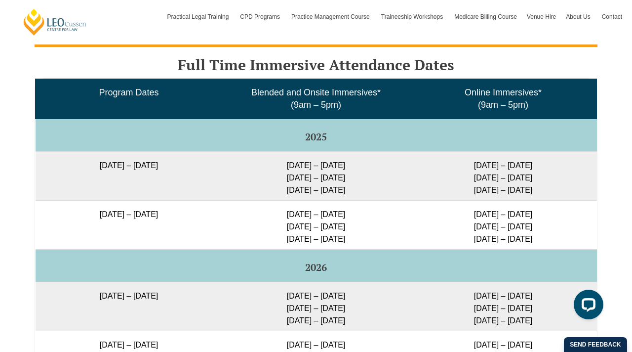
click at [502, 47] on li "Part Time" at bounding box center [457, 31] width 283 height 32
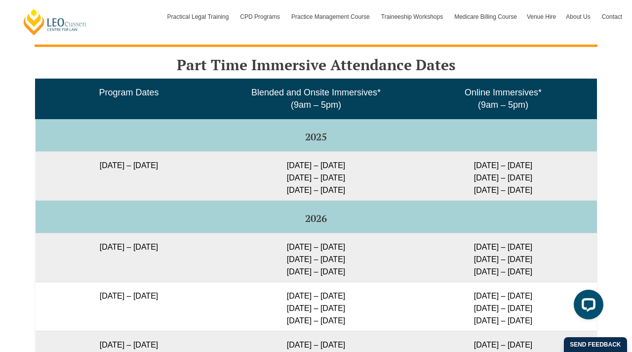
click at [280, 47] on li "Full Time" at bounding box center [175, 31] width 281 height 32
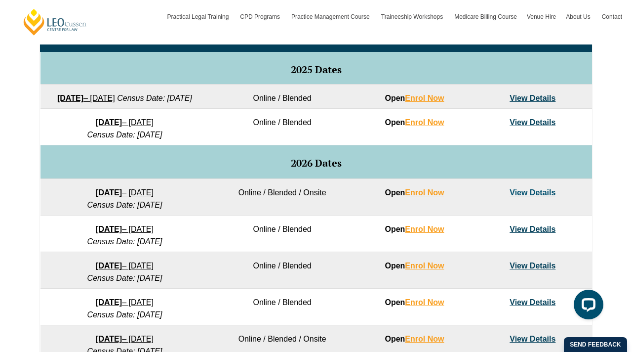
scroll to position [450, 0]
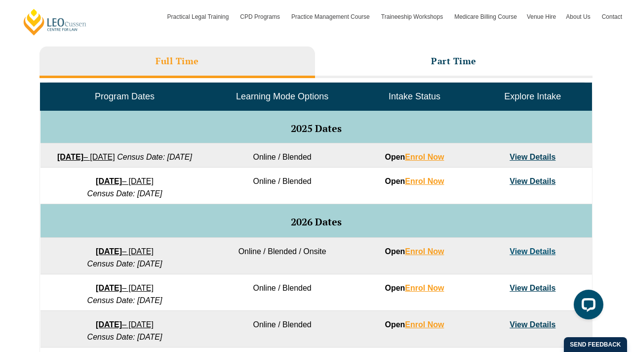
click at [515, 153] on link "View Details" at bounding box center [533, 157] width 46 height 8
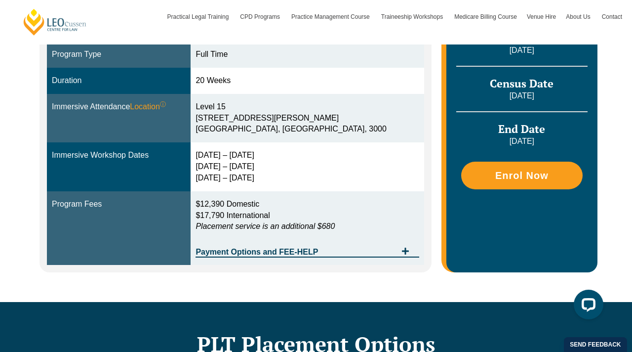
scroll to position [120, 0]
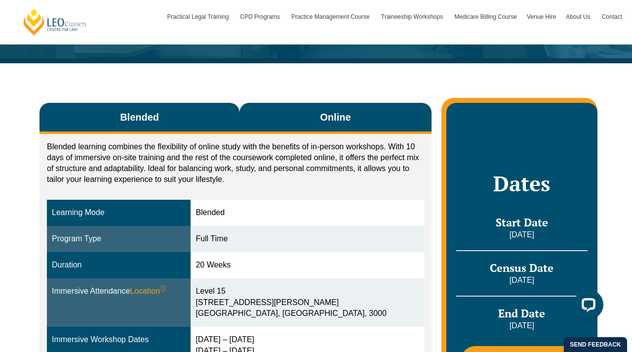
click at [280, 112] on button "Online" at bounding box center [336, 118] width 192 height 31
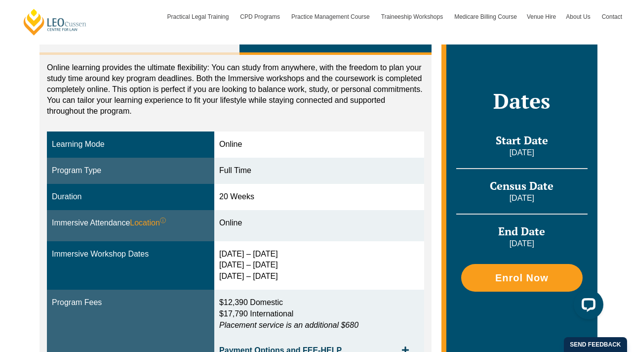
scroll to position [128, 0]
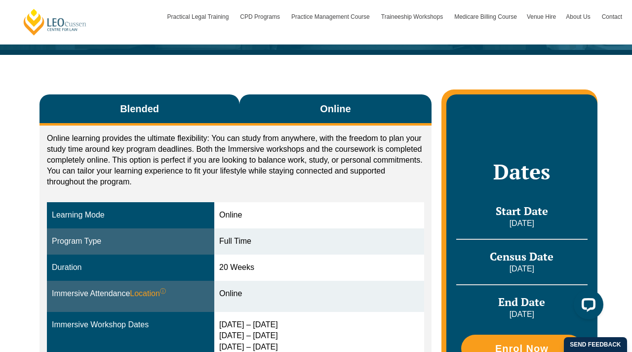
click at [194, 103] on button "Blended" at bounding box center [140, 109] width 200 height 31
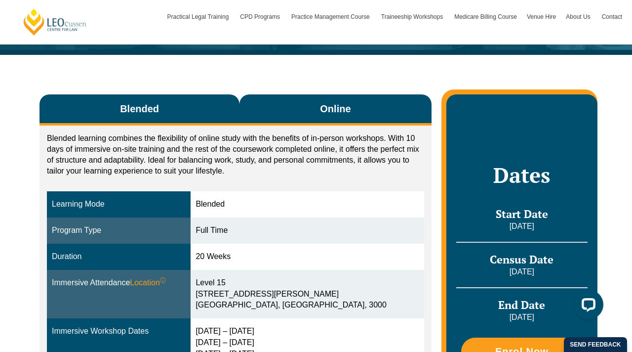
click at [285, 112] on button "Online" at bounding box center [336, 109] width 192 height 31
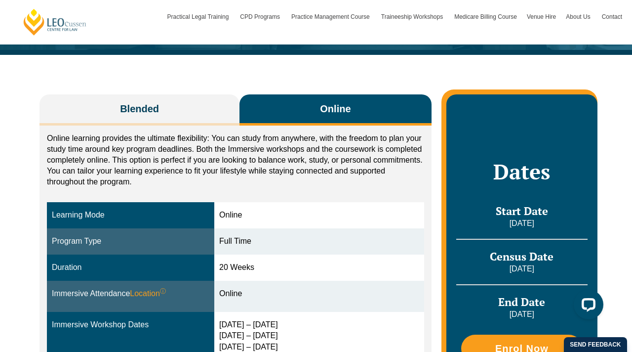
click at [240, 68] on div "Blended Online Blended learning combines the flexibility of online study with t…" at bounding box center [316, 263] width 563 height 416
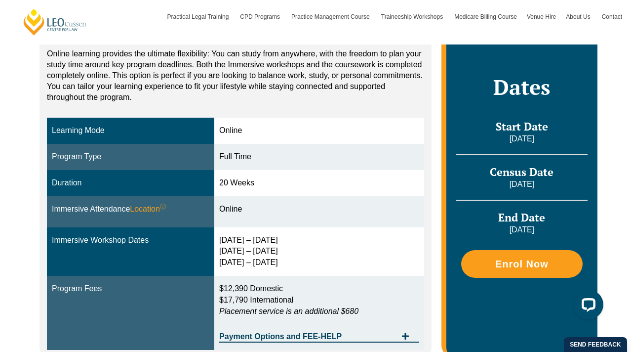
scroll to position [218, 0]
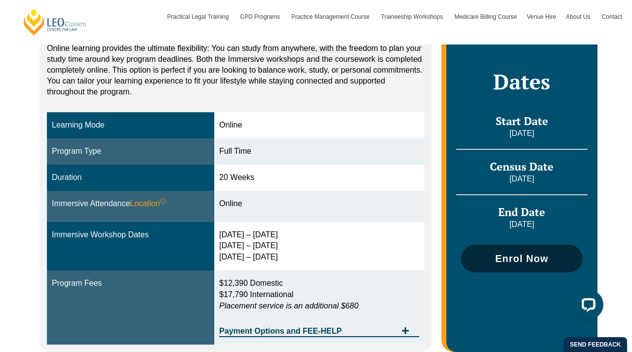
click at [513, 252] on link "Enrol Now" at bounding box center [523, 259] width 122 height 28
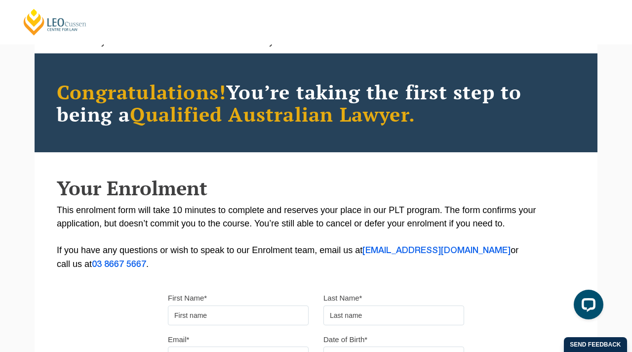
scroll to position [57, 0]
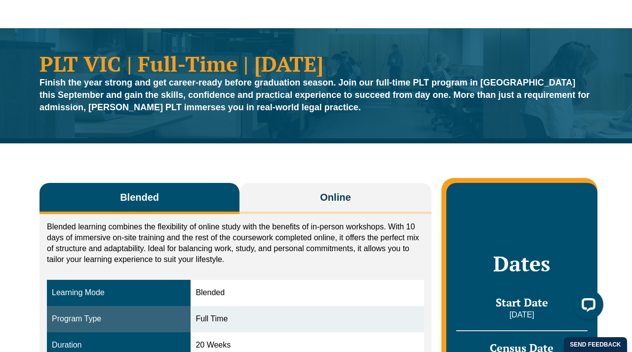
scroll to position [38, 0]
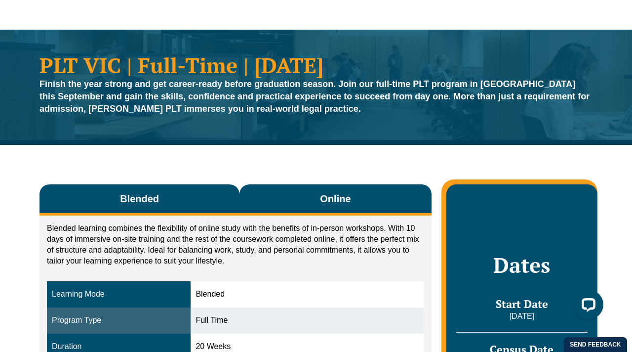
click at [299, 206] on button "Online" at bounding box center [336, 199] width 192 height 31
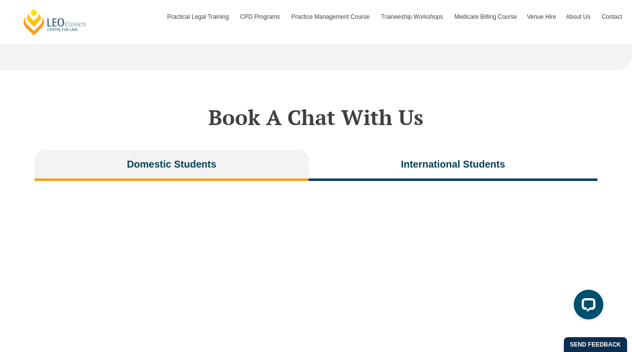
scroll to position [1924, 0]
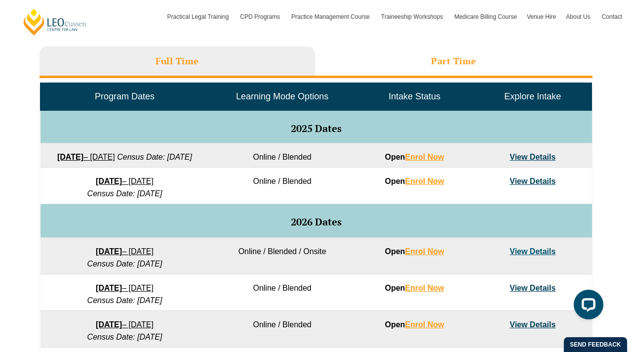
click at [391, 65] on li "Part Time" at bounding box center [454, 62] width 278 height 32
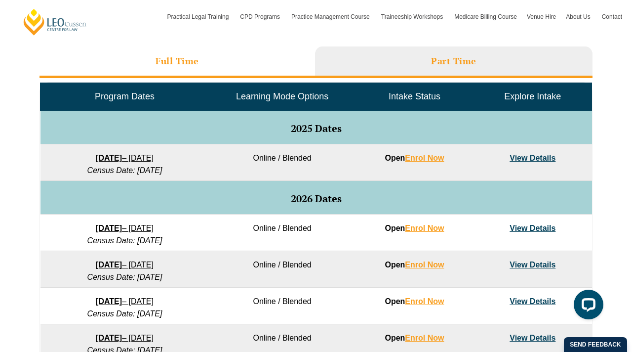
click at [273, 64] on li "Full Time" at bounding box center [178, 62] width 276 height 32
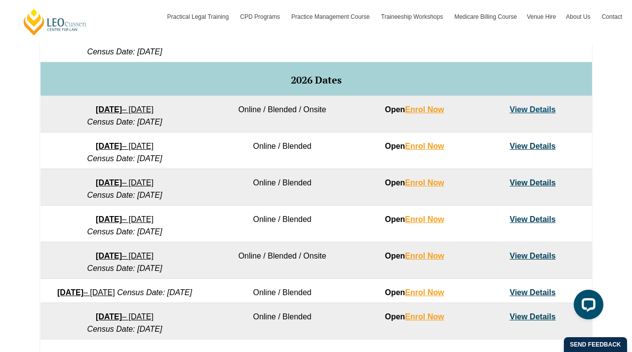
scroll to position [420, 0]
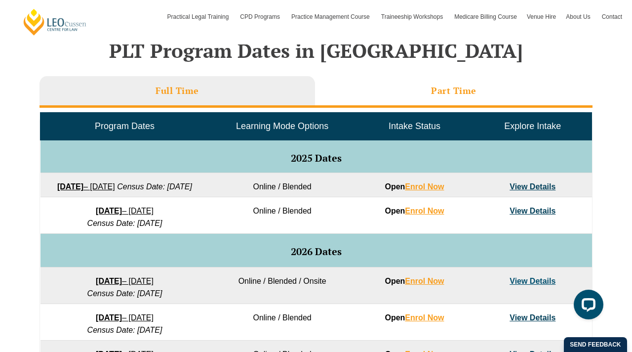
click at [402, 87] on li "Part Time" at bounding box center [454, 92] width 278 height 32
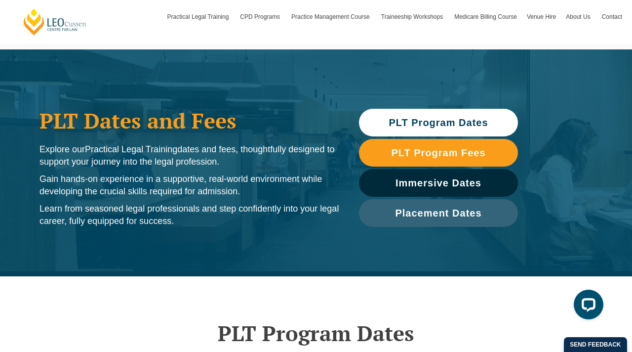
scroll to position [11, 0]
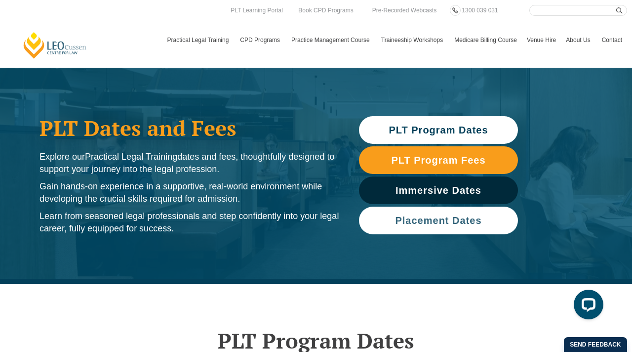
click at [427, 216] on span "Placement Dates" at bounding box center [438, 220] width 86 height 10
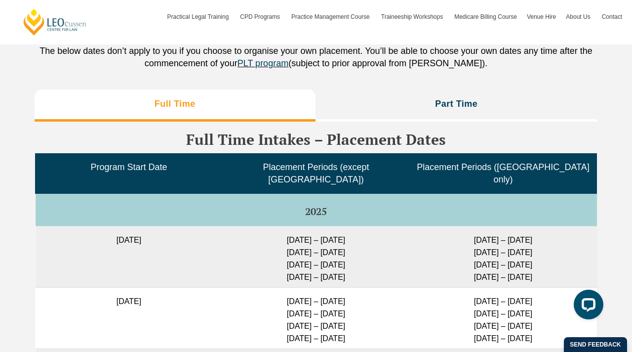
scroll to position [2302, 0]
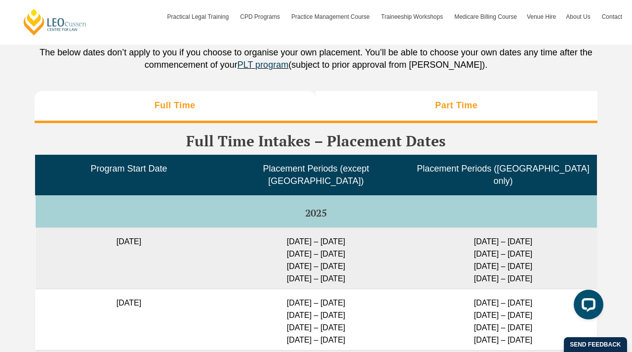
click at [462, 101] on li "Part Time" at bounding box center [457, 107] width 283 height 32
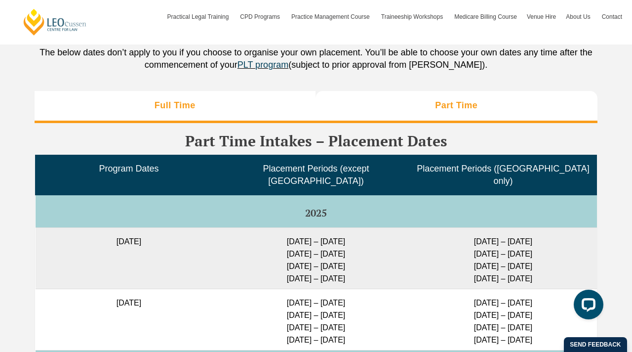
click at [294, 91] on li "Full Time" at bounding box center [175, 107] width 281 height 32
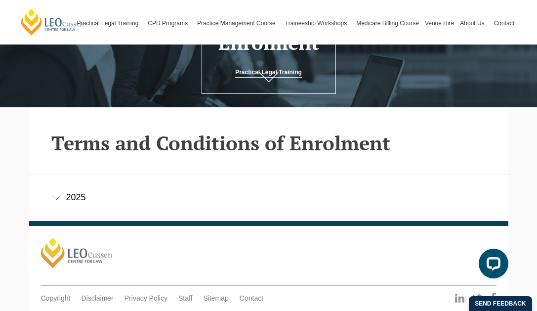
scroll to position [164, 0]
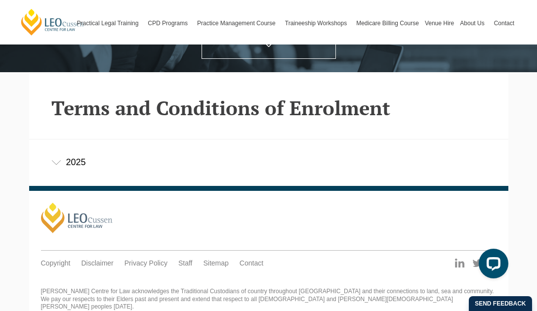
click at [67, 158] on div "2025" at bounding box center [268, 162] width 479 height 46
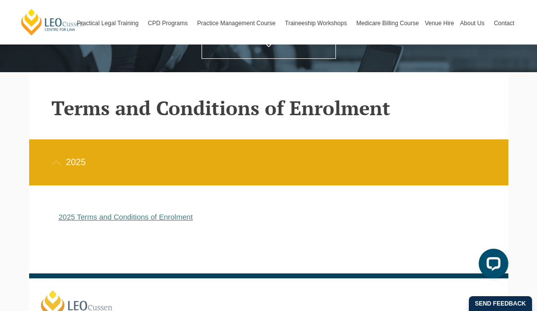
click at [76, 217] on link "2025 Terms and Conditions of Enrolment" at bounding box center [126, 216] width 134 height 8
